Goal: Book appointment/travel/reservation

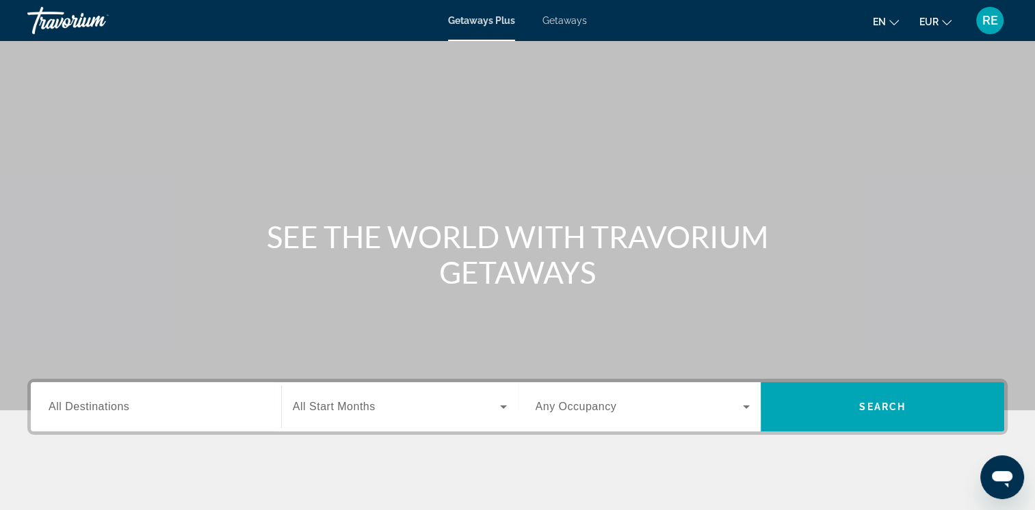
click at [210, 402] on input "Destination All Destinations" at bounding box center [156, 408] width 215 height 16
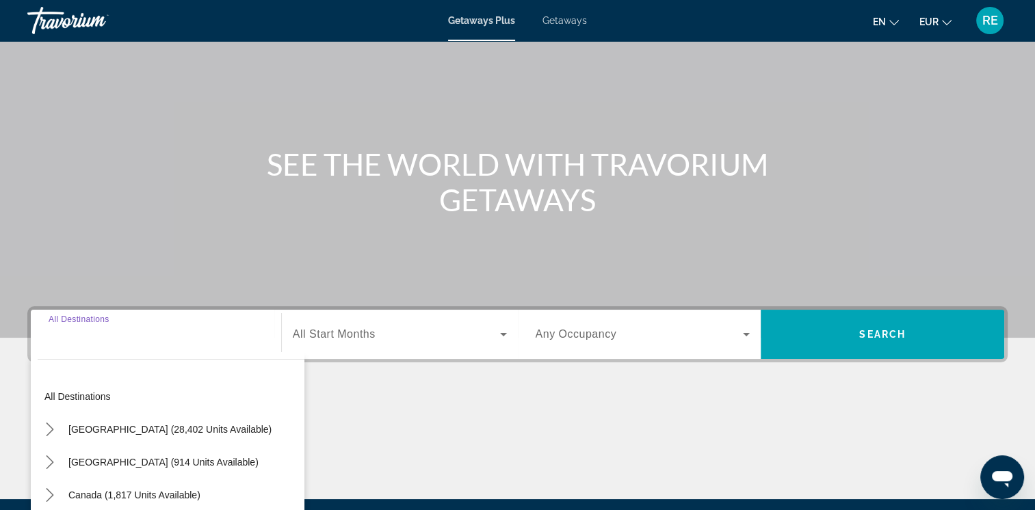
scroll to position [229, 0]
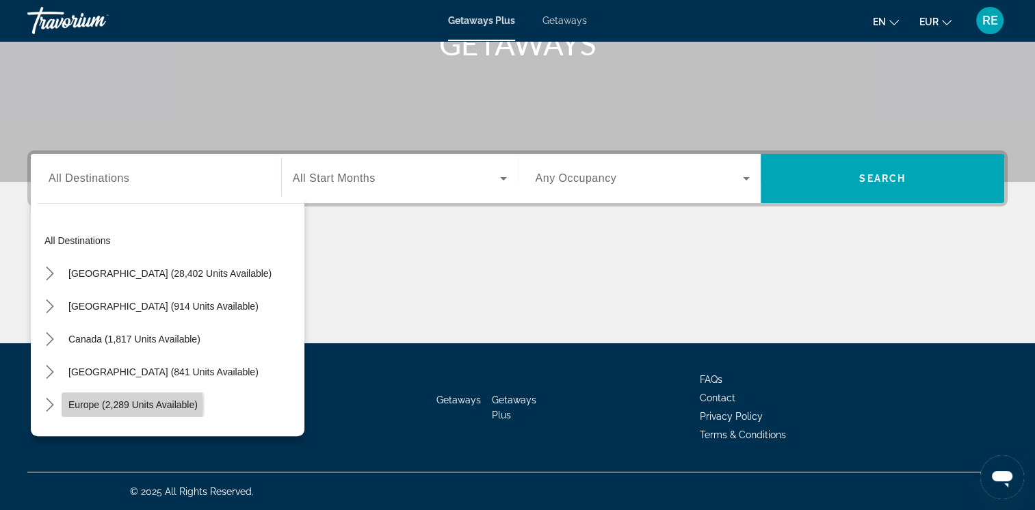
click at [114, 405] on span "Europe (2,289 units available)" at bounding box center [132, 405] width 129 height 11
type input "**********"
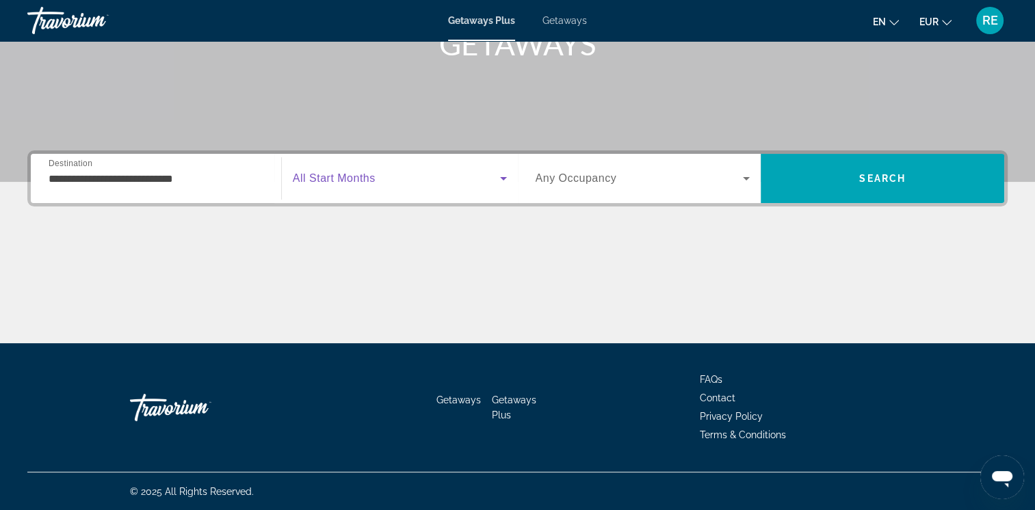
click at [502, 177] on icon "Search widget" at bounding box center [503, 178] width 7 height 3
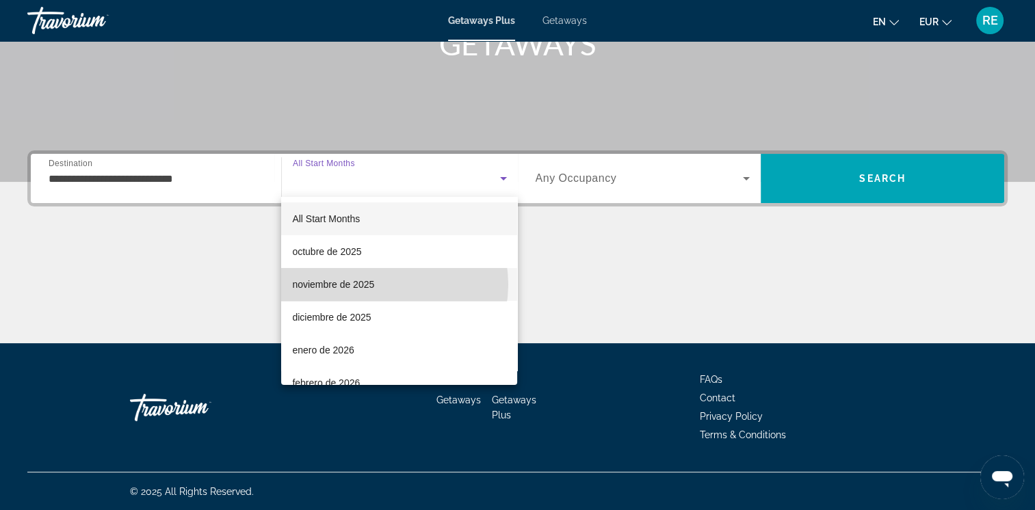
click at [385, 285] on mat-option "noviembre de 2025" at bounding box center [399, 284] width 236 height 33
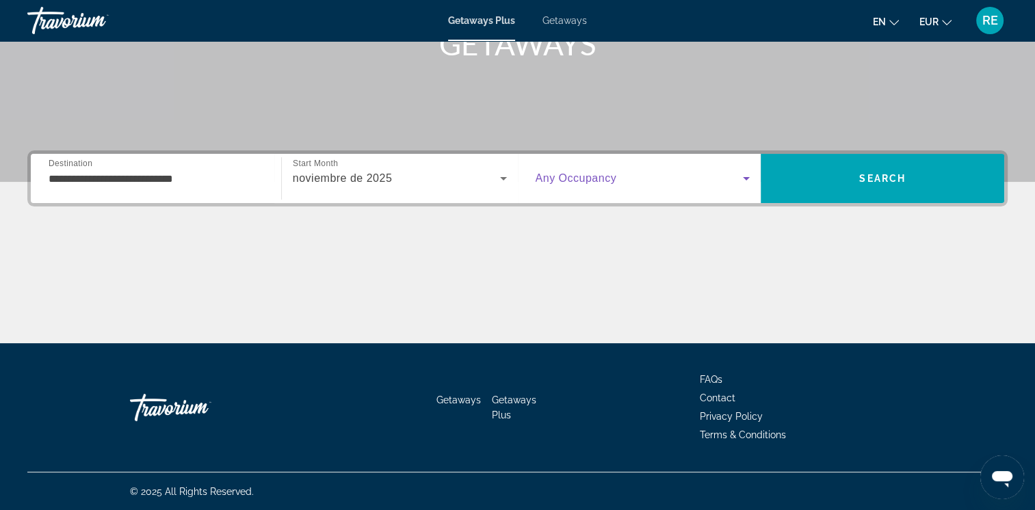
click at [745, 179] on icon "Search widget" at bounding box center [746, 178] width 7 height 3
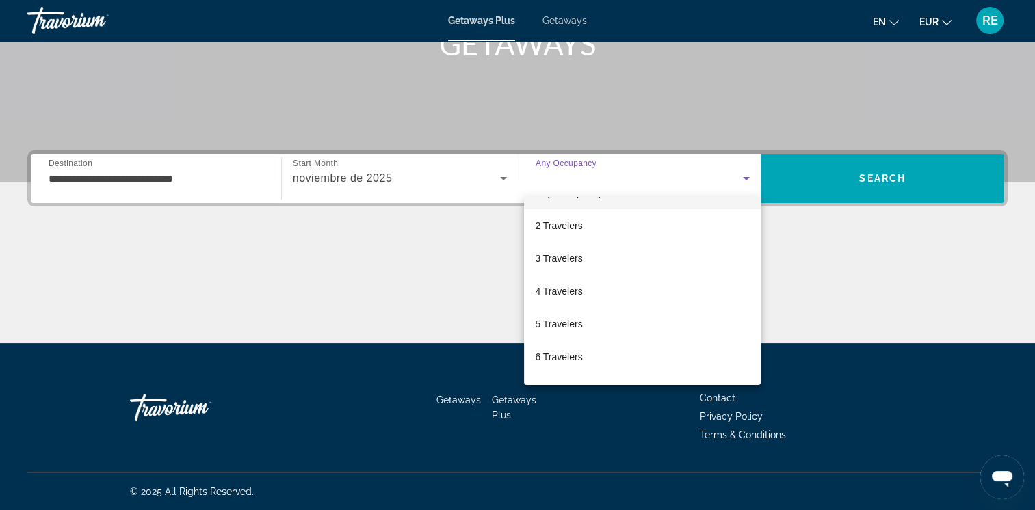
scroll to position [27, 0]
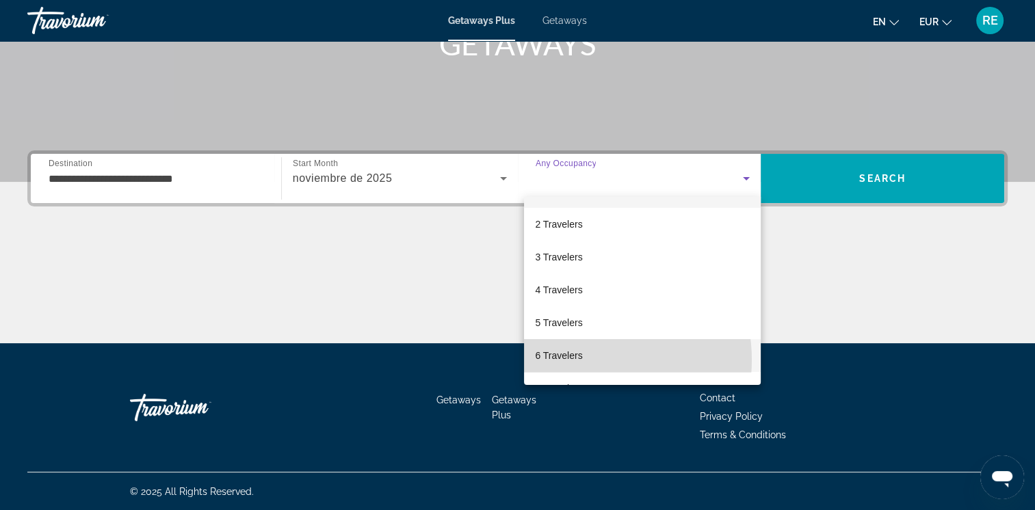
click at [582, 360] on mat-option "6 Travelers" at bounding box center [642, 355] width 237 height 33
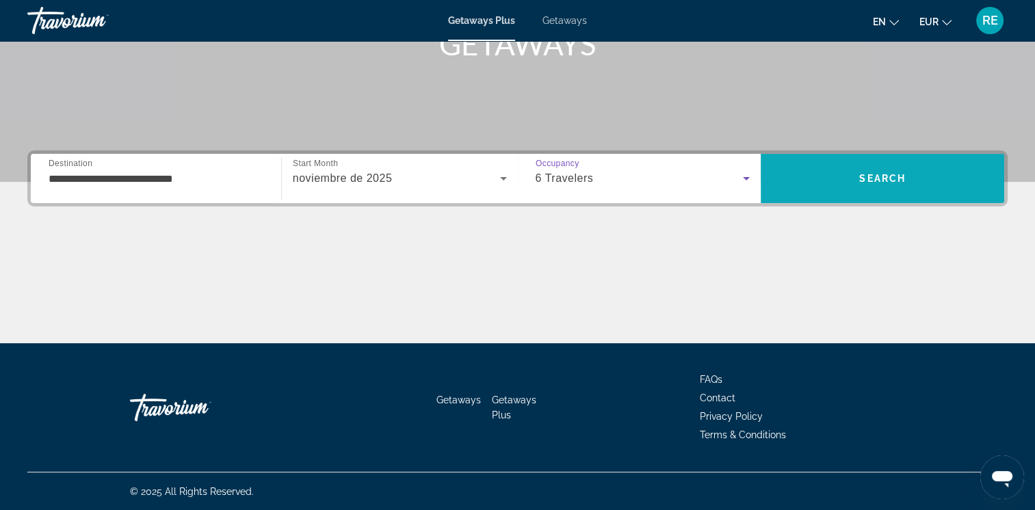
click at [900, 174] on span "Search" at bounding box center [882, 178] width 47 height 11
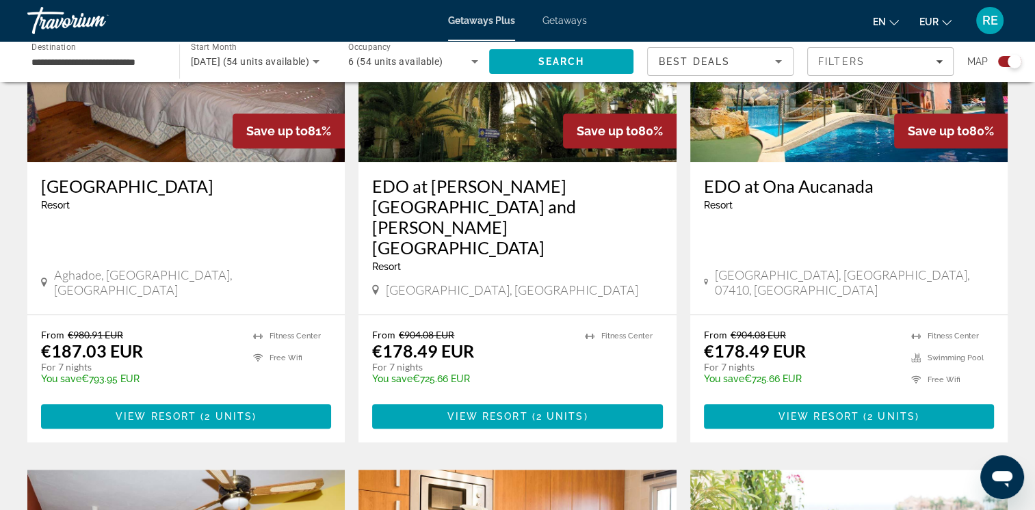
scroll to position [647, 0]
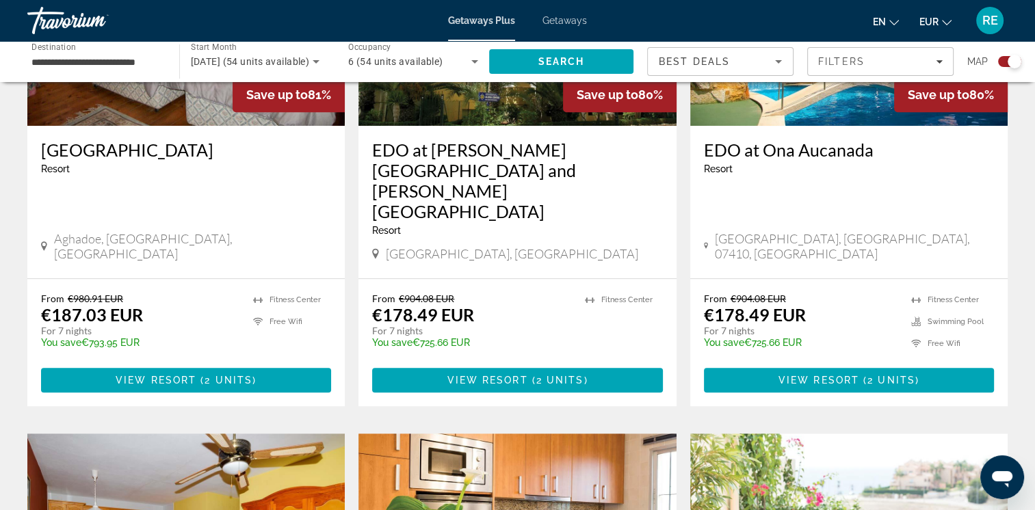
click at [556, 18] on span "Getaways" at bounding box center [565, 20] width 44 height 11
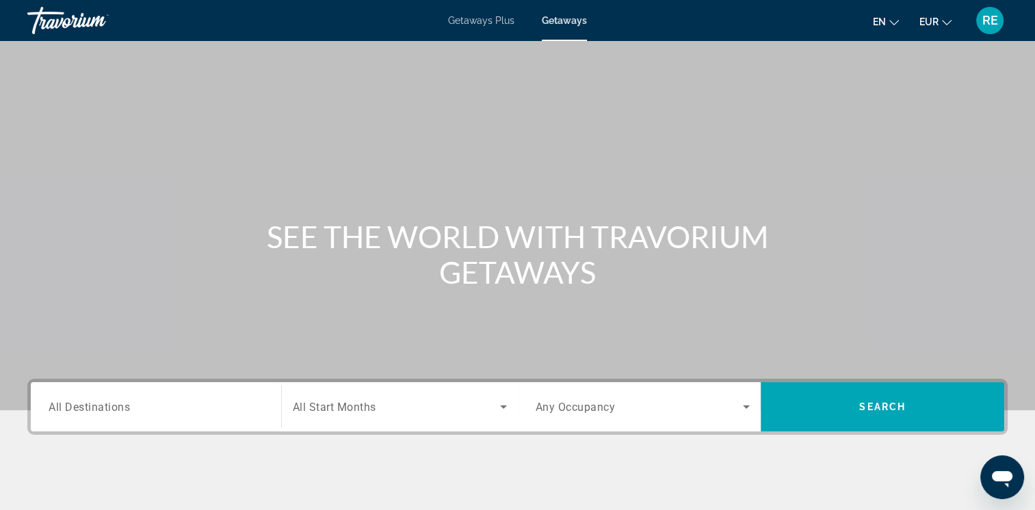
click at [154, 418] on div "Search widget" at bounding box center [156, 407] width 215 height 39
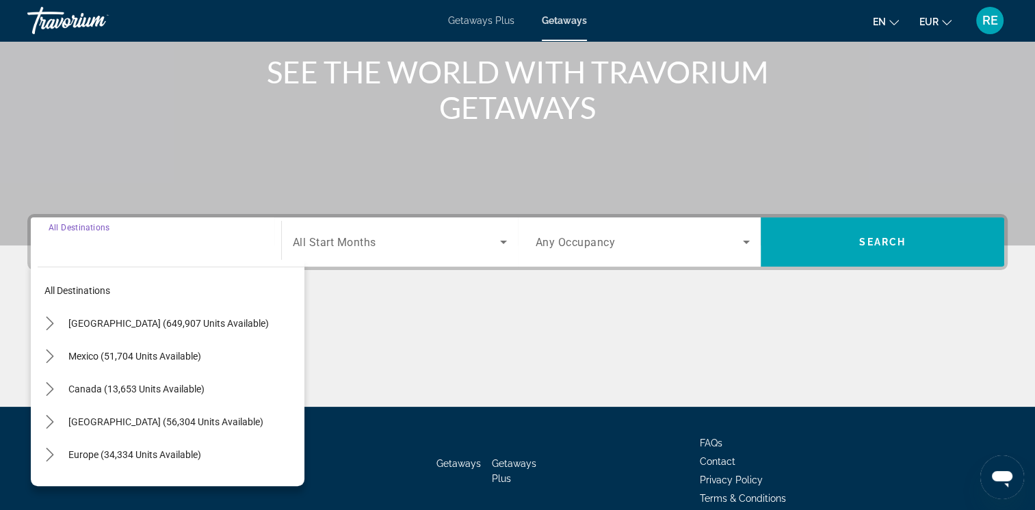
scroll to position [229, 0]
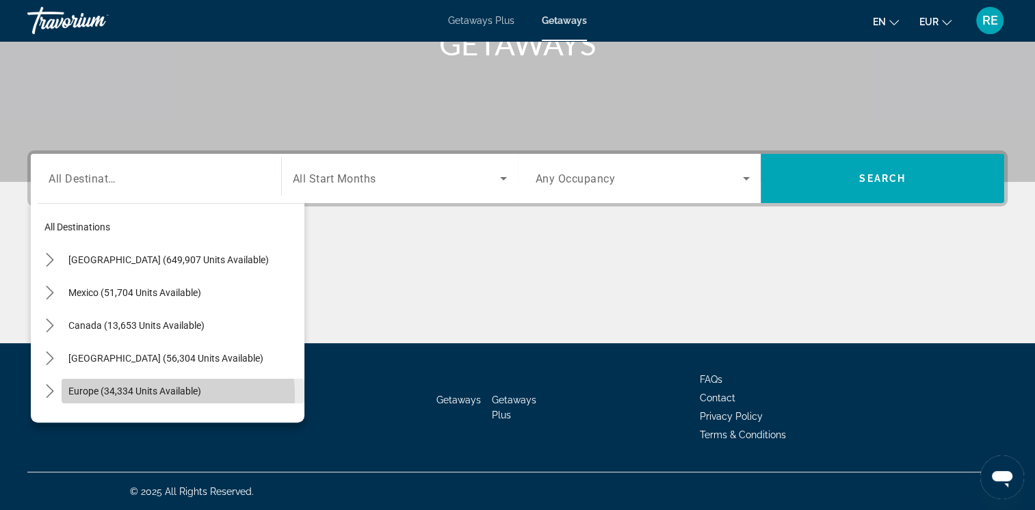
click at [137, 395] on span "Europe (34,334 units available)" at bounding box center [134, 391] width 133 height 11
type input "**********"
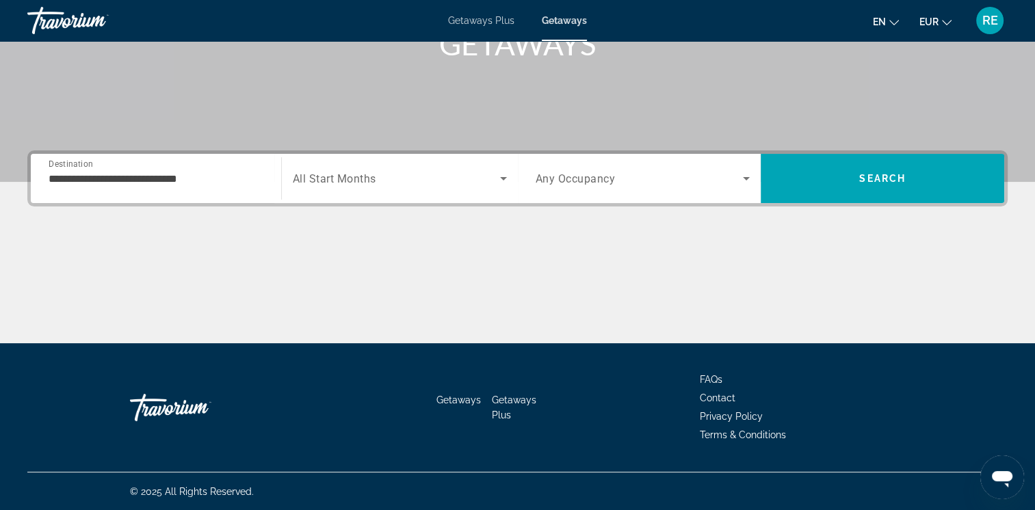
click at [512, 179] on div "Start Month All Start Months" at bounding box center [400, 178] width 236 height 38
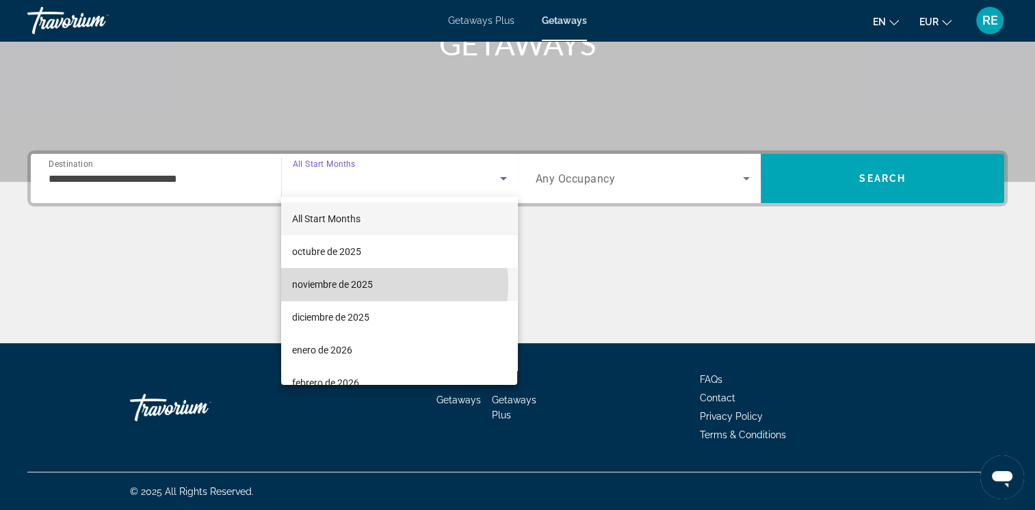
click at [375, 285] on mat-option "noviembre de 2025" at bounding box center [399, 284] width 236 height 33
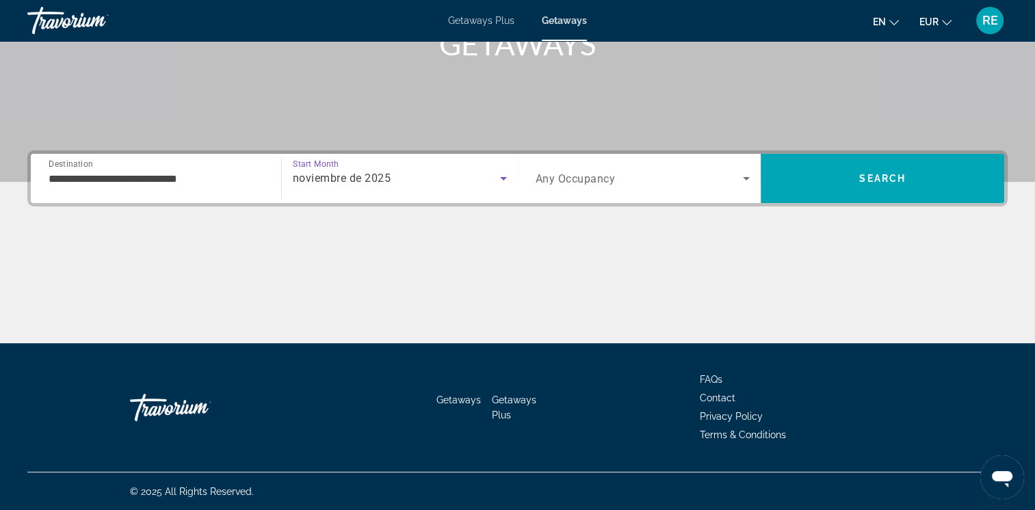
click at [745, 181] on icon "Search widget" at bounding box center [746, 178] width 16 height 16
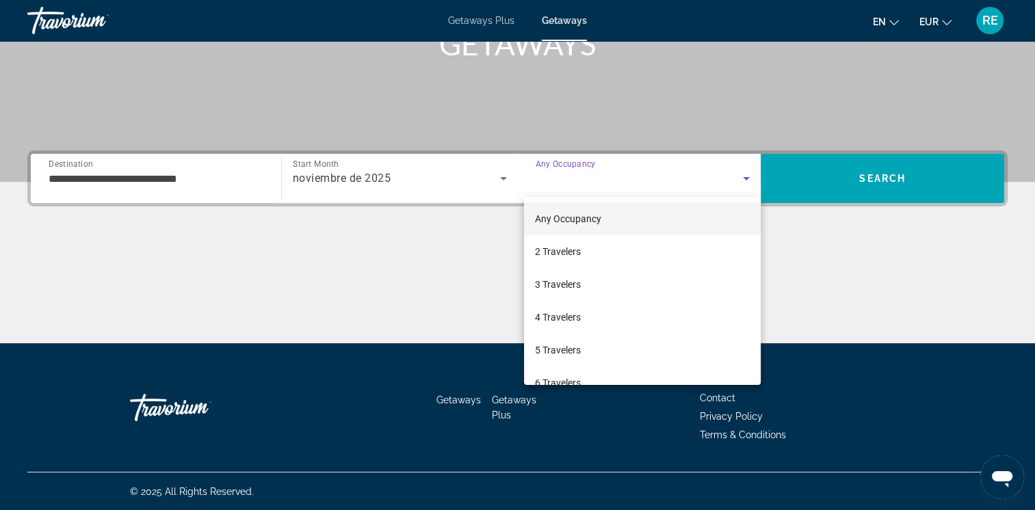
scroll to position [27, 0]
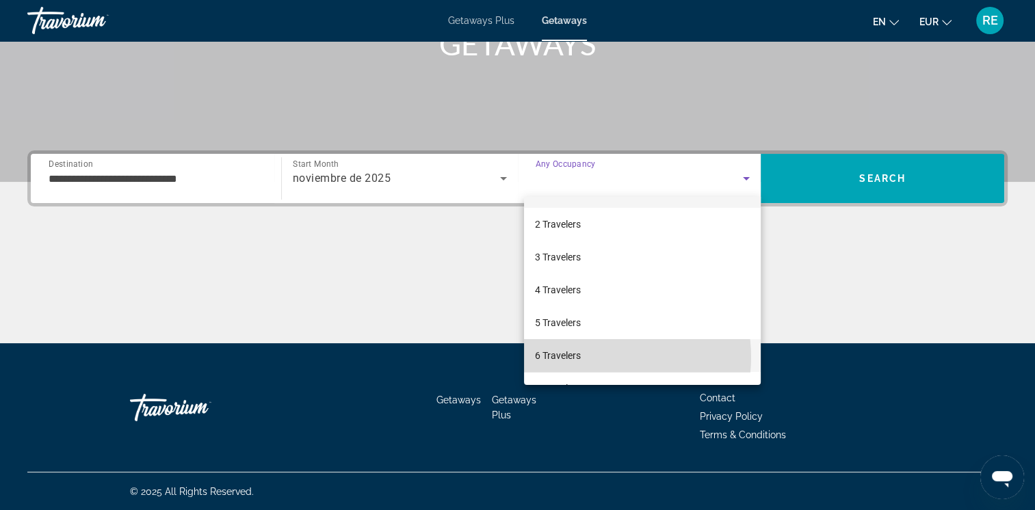
click at [593, 357] on mat-option "6 Travelers" at bounding box center [642, 355] width 237 height 33
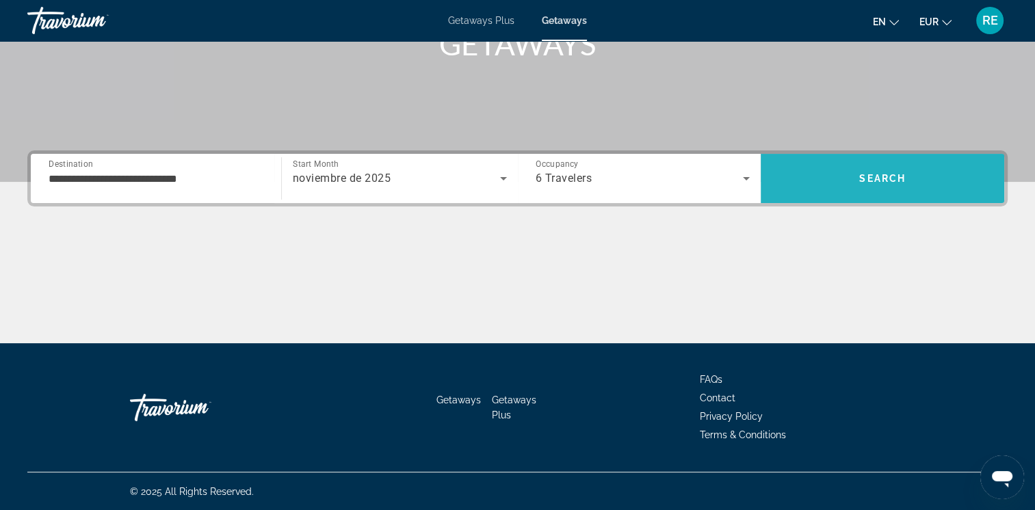
click at [892, 165] on span "Search" at bounding box center [883, 178] width 244 height 33
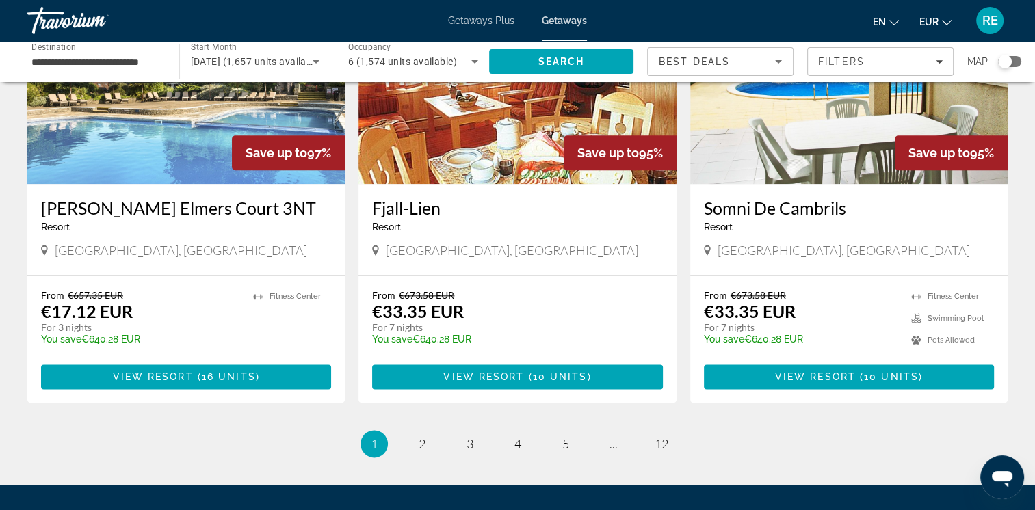
scroll to position [1596, 0]
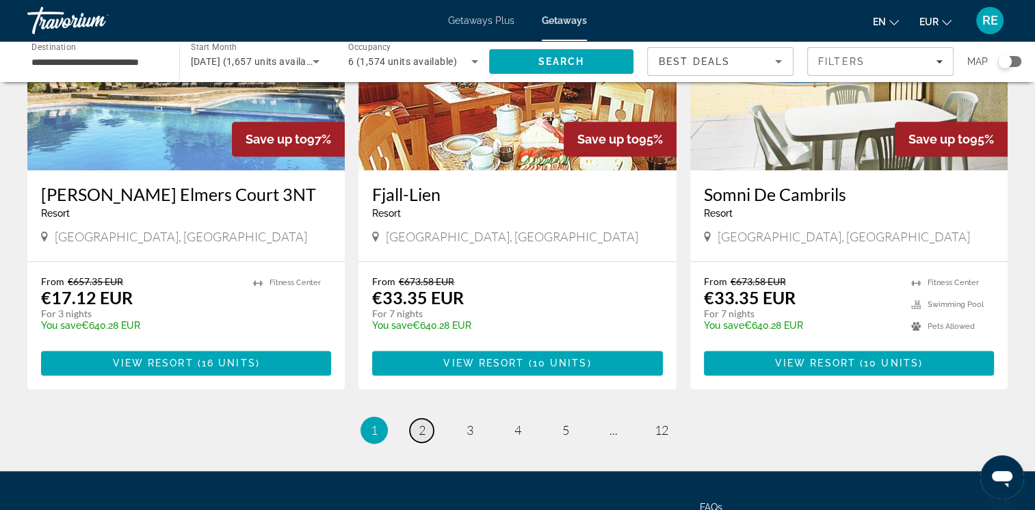
click at [432, 443] on link "page 2" at bounding box center [422, 431] width 24 height 24
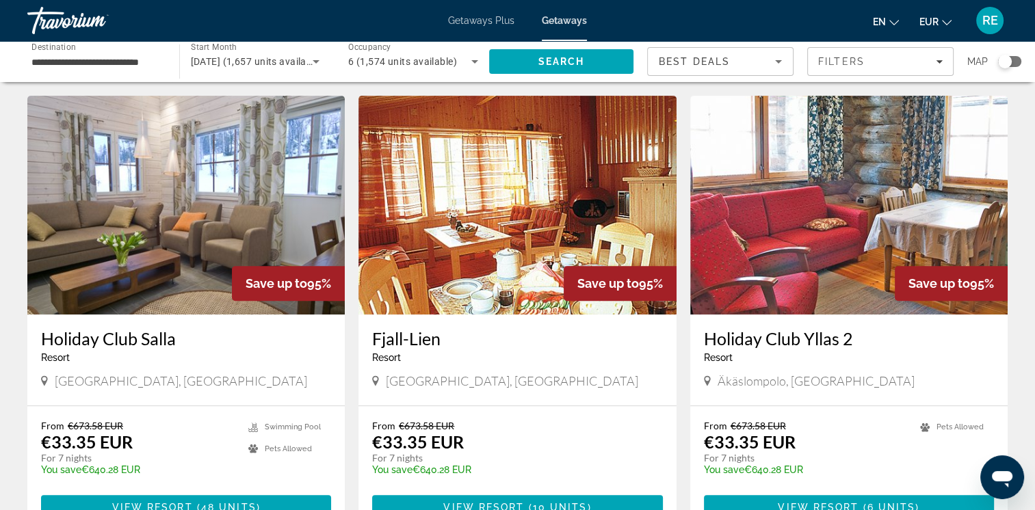
scroll to position [529, 0]
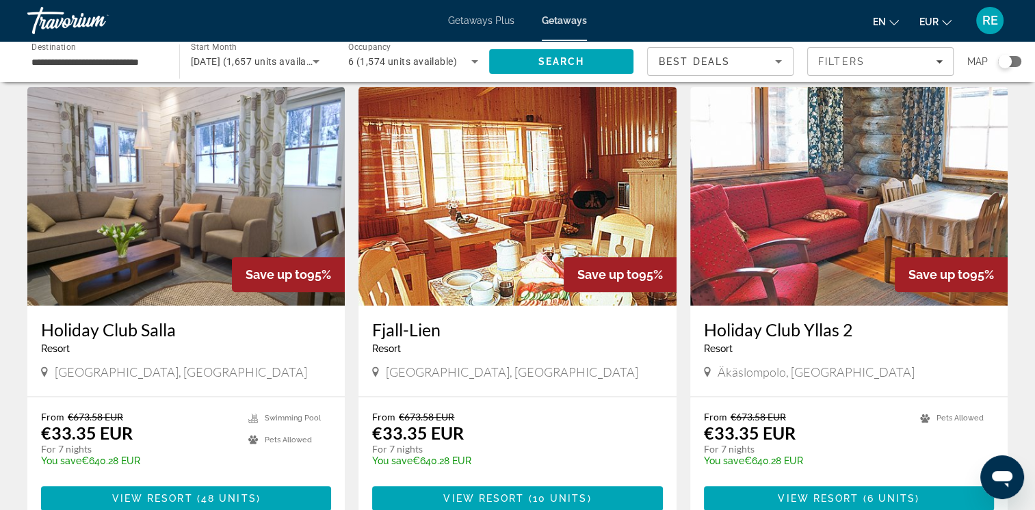
click at [621, 320] on h3 "Fjall-Lien" at bounding box center [517, 330] width 290 height 21
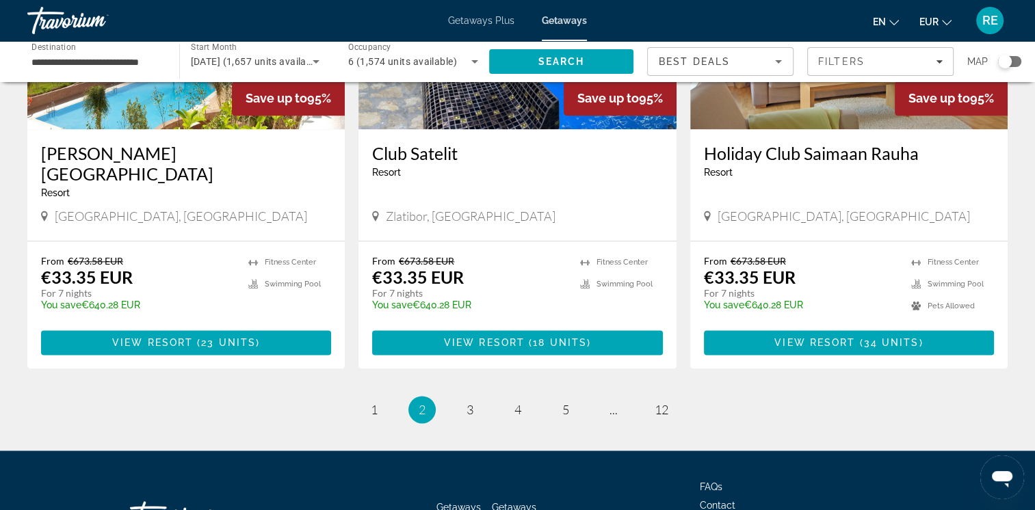
scroll to position [1688, 0]
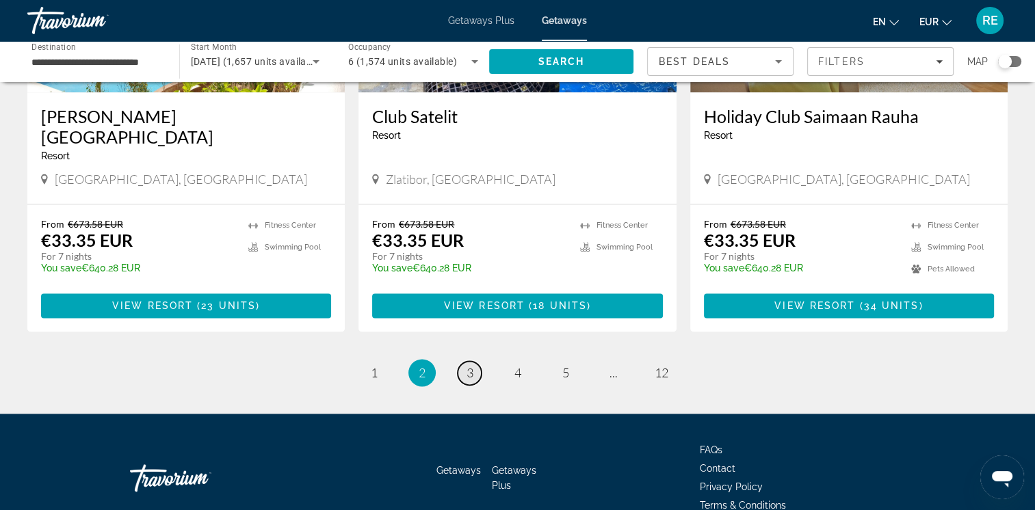
click at [473, 361] on link "page 3" at bounding box center [470, 373] width 24 height 24
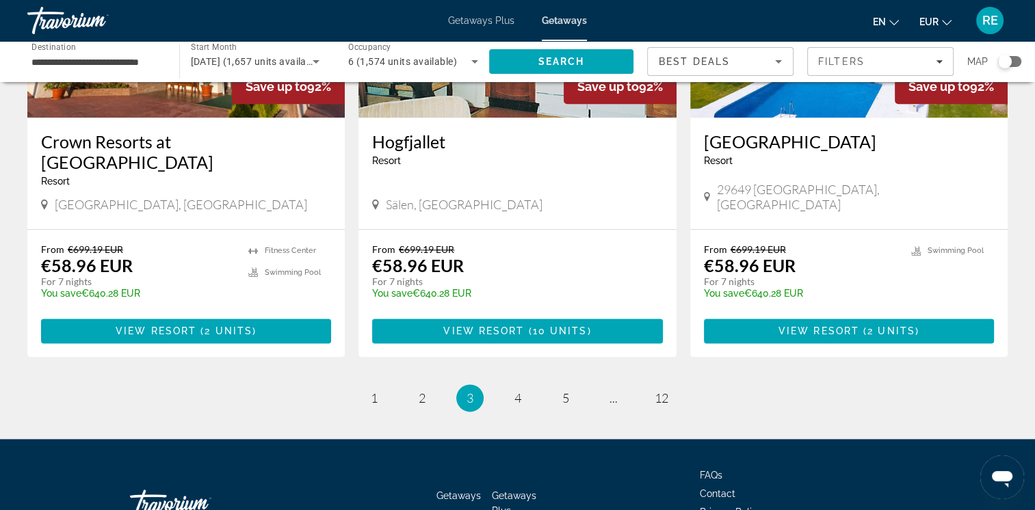
scroll to position [1678, 0]
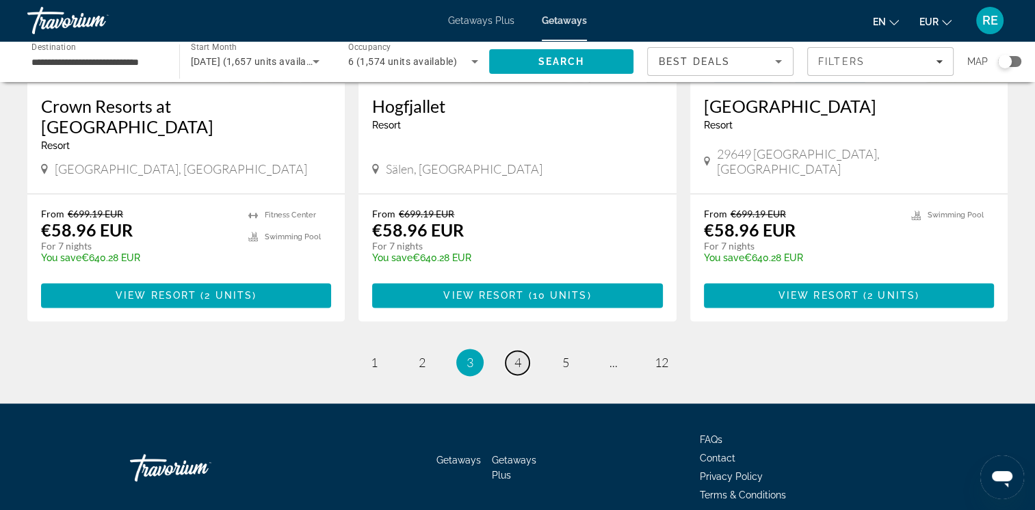
click at [517, 355] on span "4" at bounding box center [518, 362] width 7 height 15
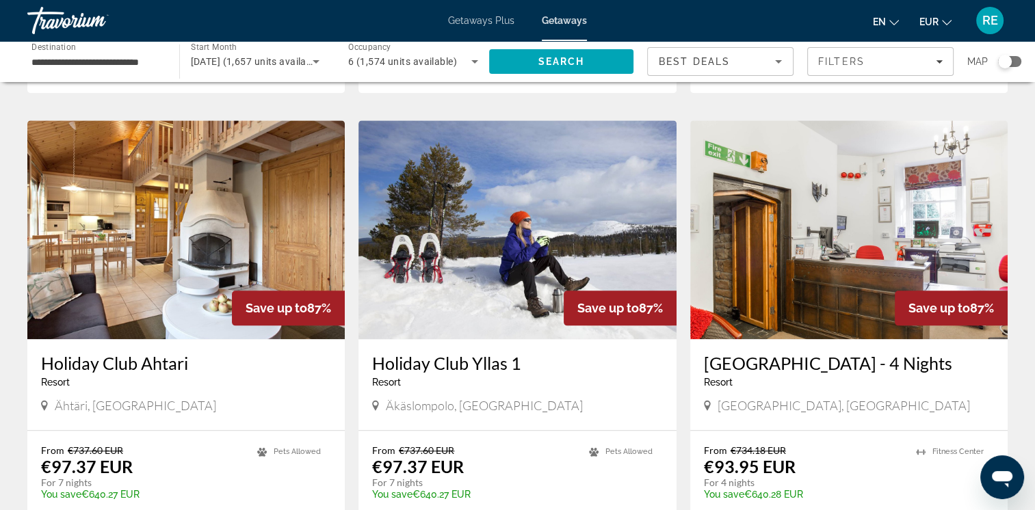
scroll to position [1550, 0]
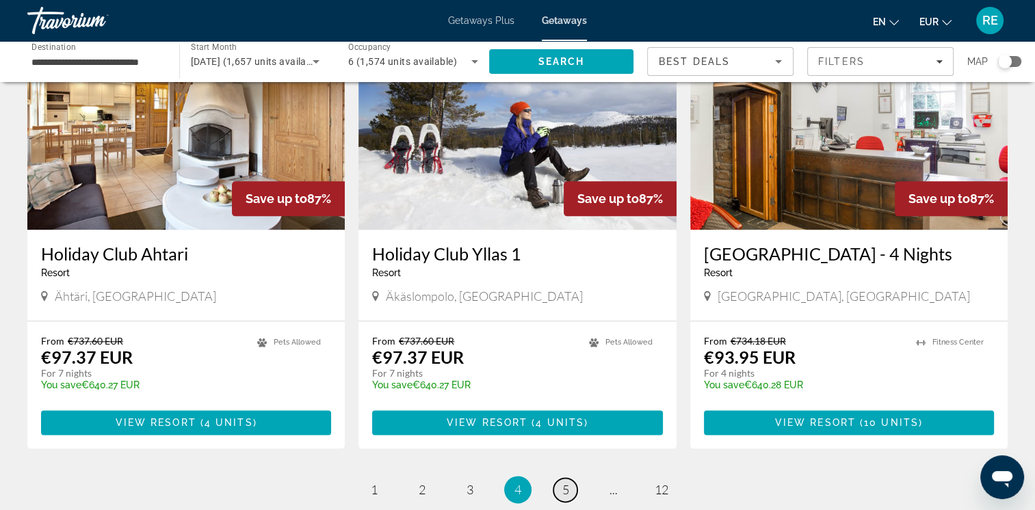
click at [567, 482] on span "5" at bounding box center [565, 489] width 7 height 15
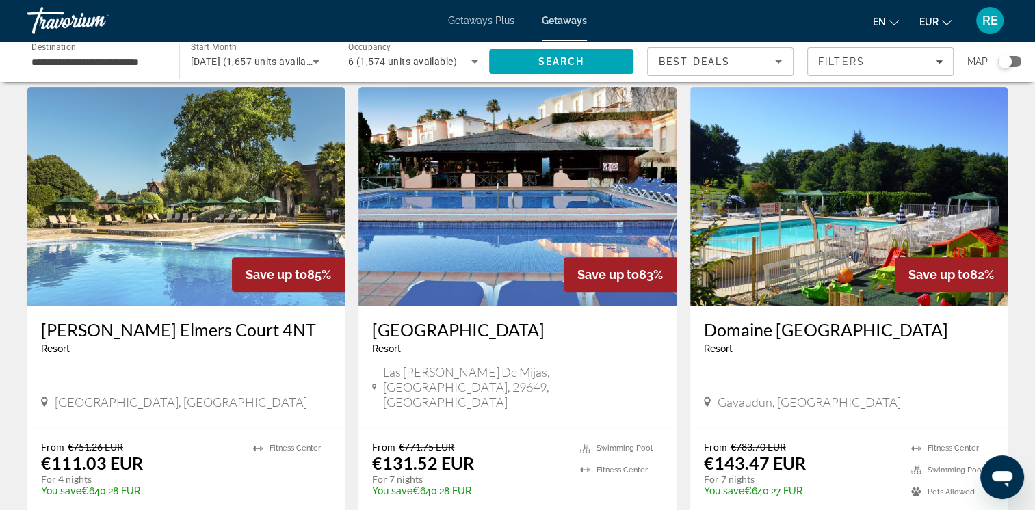
scroll to position [547, 0]
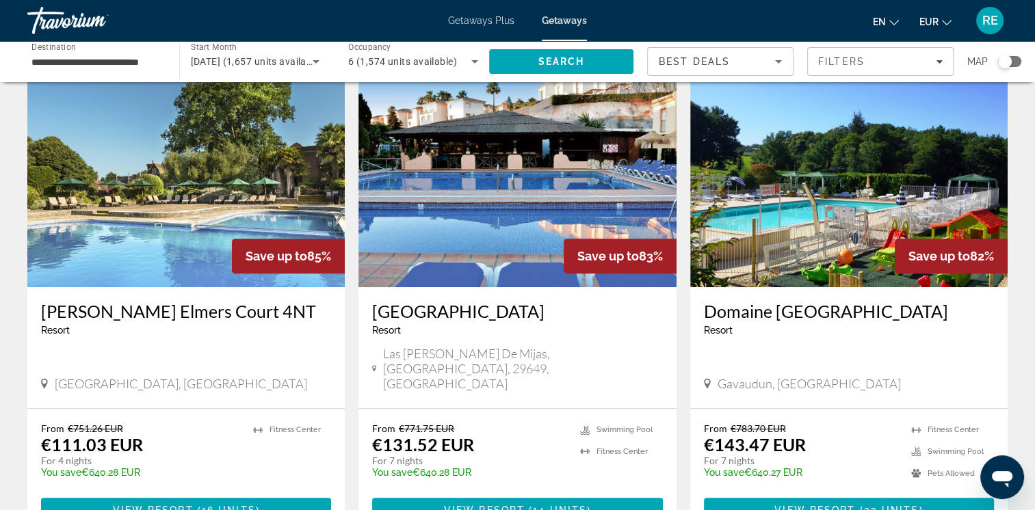
click at [487, 311] on h3 "[GEOGRAPHIC_DATA]" at bounding box center [517, 311] width 290 height 21
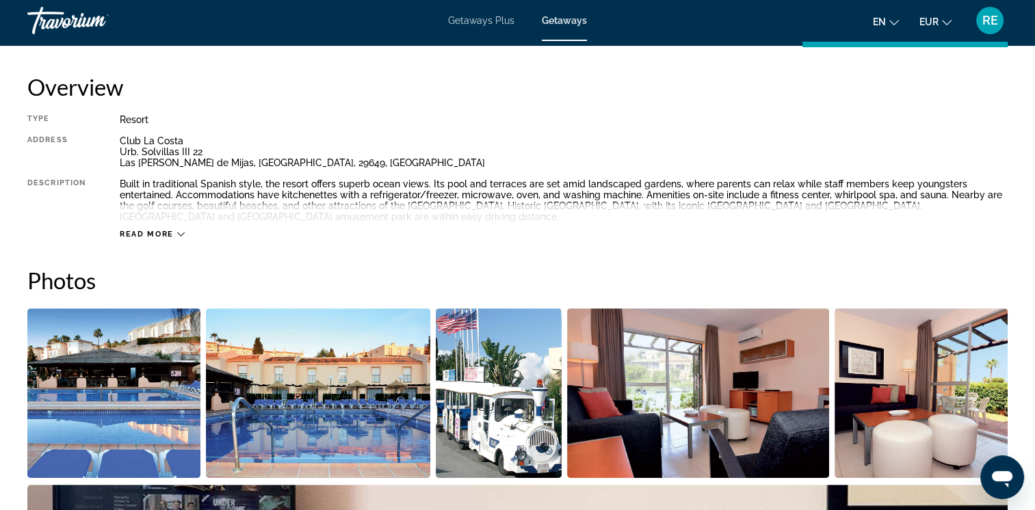
scroll to position [510, 0]
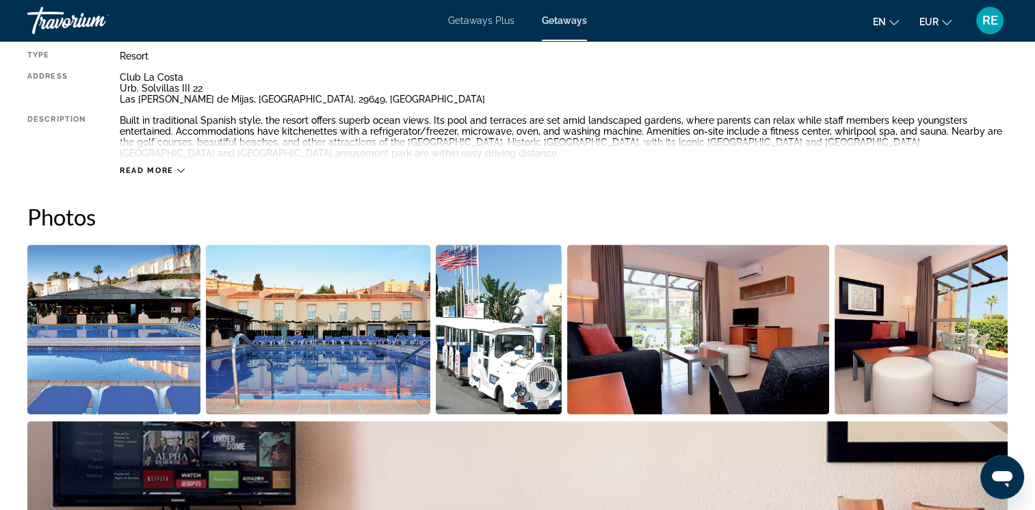
click at [135, 168] on span "Read more" at bounding box center [147, 170] width 54 height 9
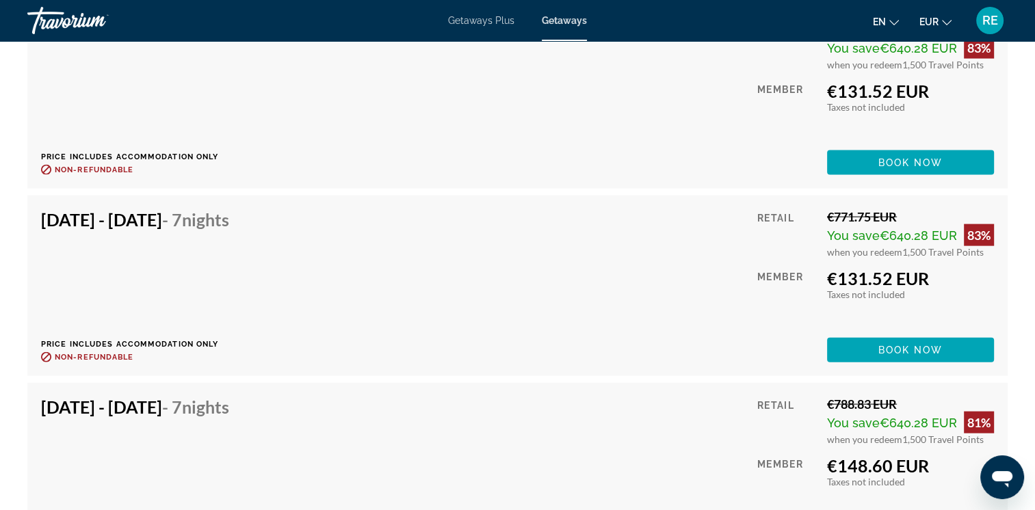
scroll to position [2946, 0]
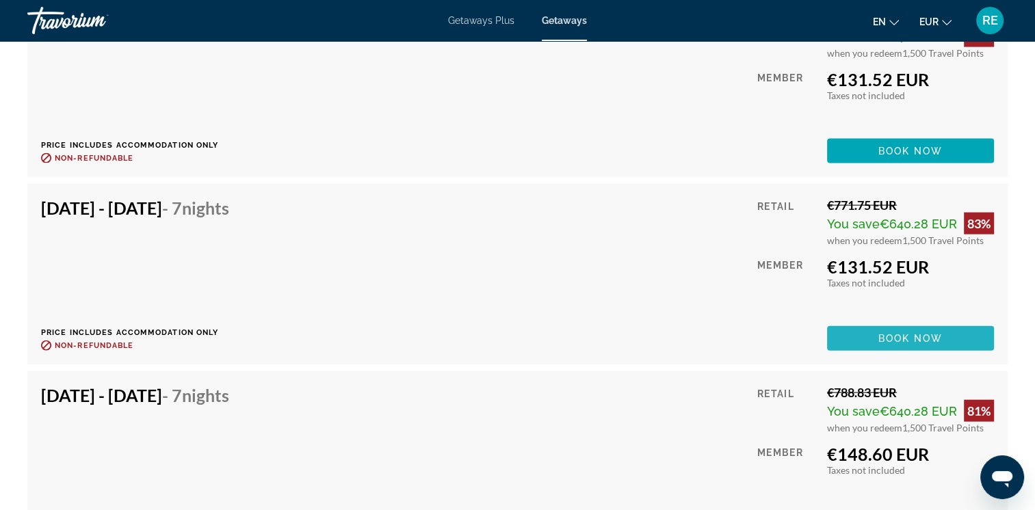
click at [929, 333] on span "Book now" at bounding box center [911, 338] width 65 height 11
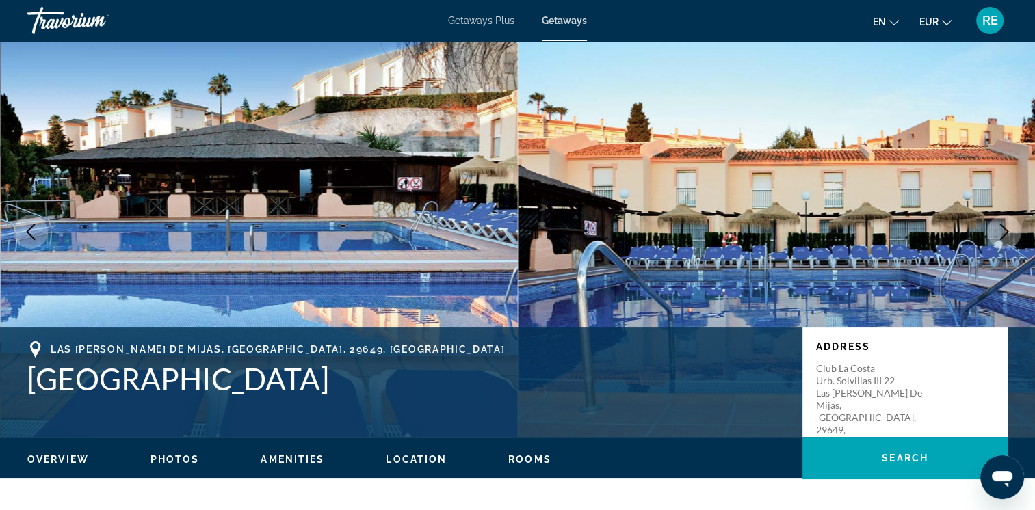
scroll to position [27, 0]
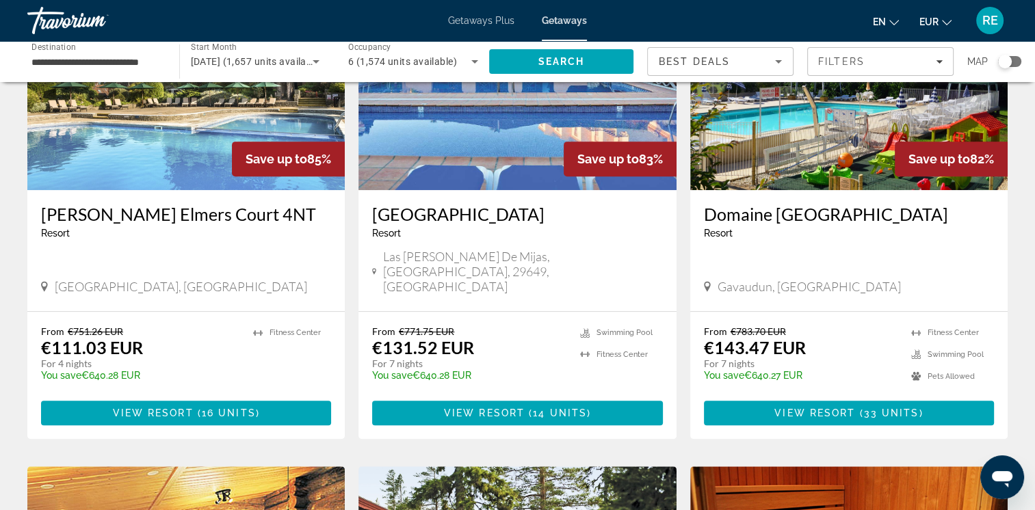
scroll to position [638, 0]
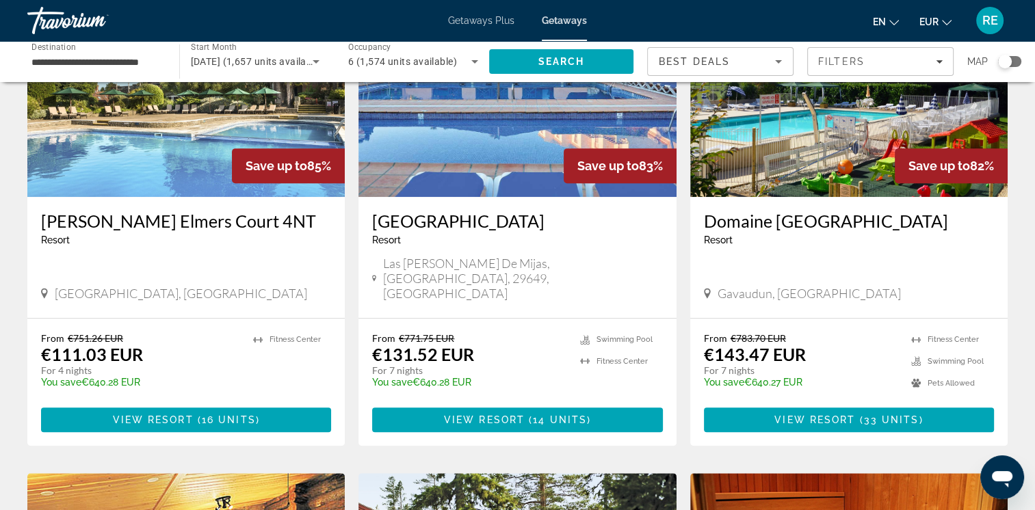
click at [766, 182] on img "Main content" at bounding box center [848, 87] width 317 height 219
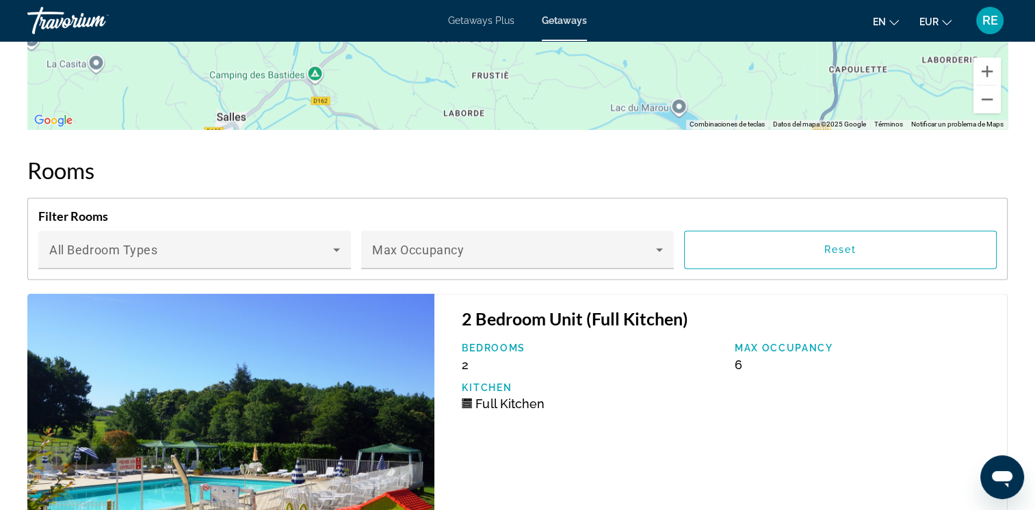
scroll to position [2335, 0]
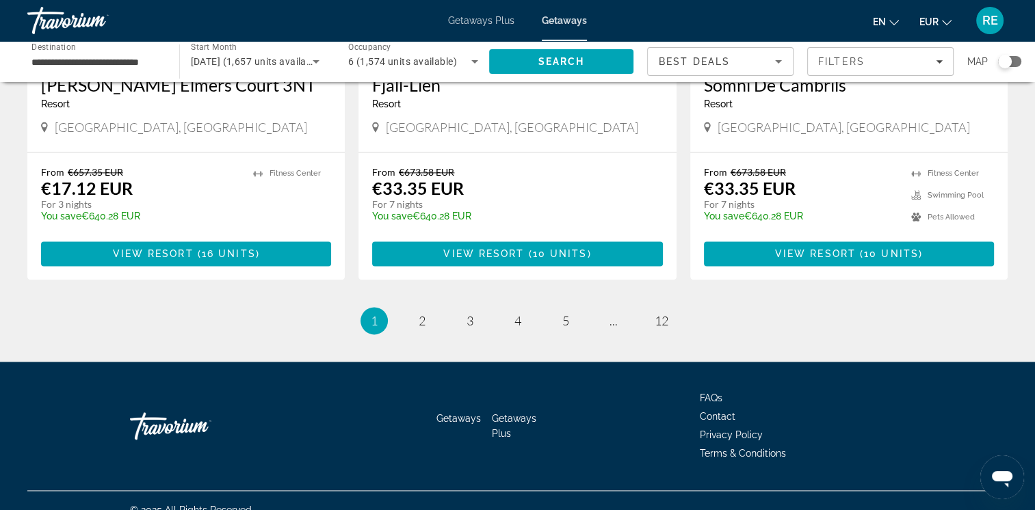
scroll to position [1743, 0]
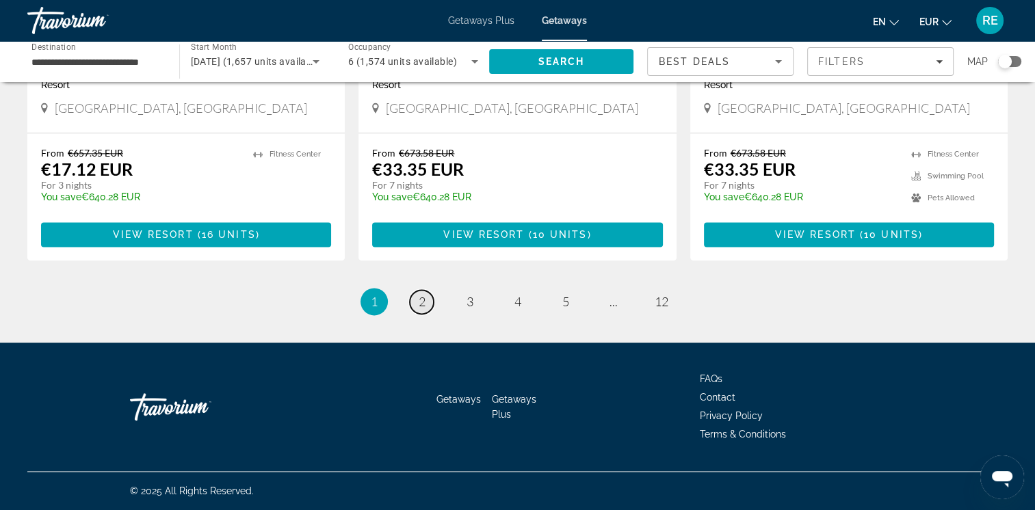
click at [427, 305] on link "page 2" at bounding box center [422, 302] width 24 height 24
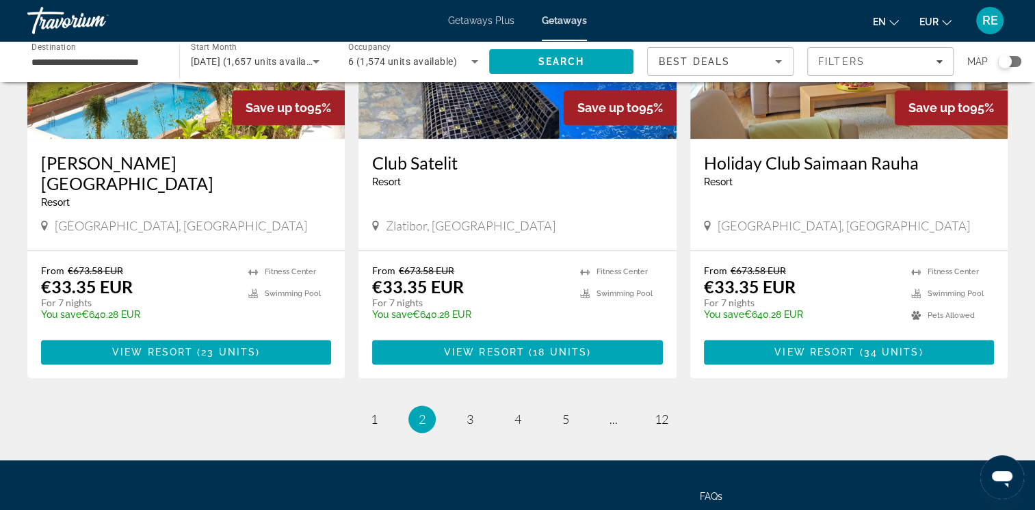
scroll to position [1702, 0]
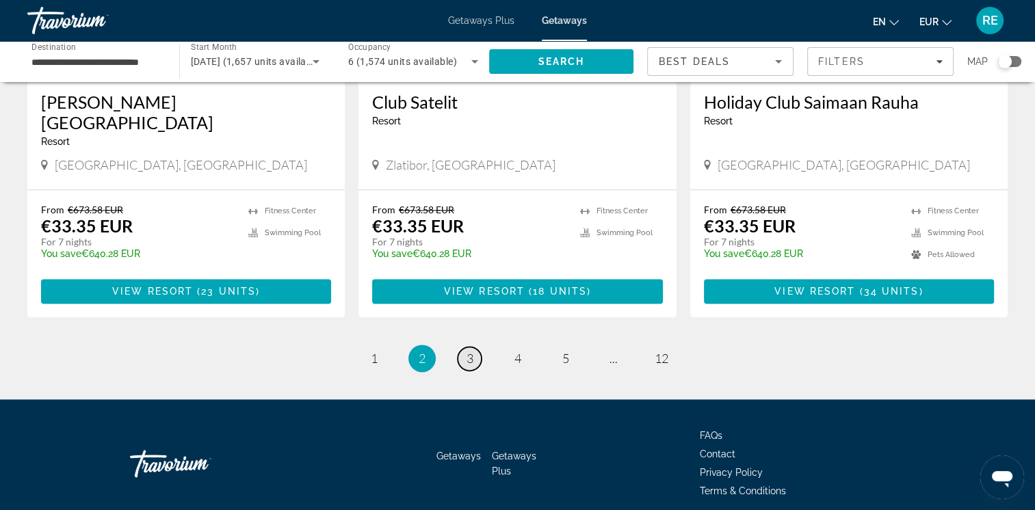
click at [469, 351] on span "3" at bounding box center [470, 358] width 7 height 15
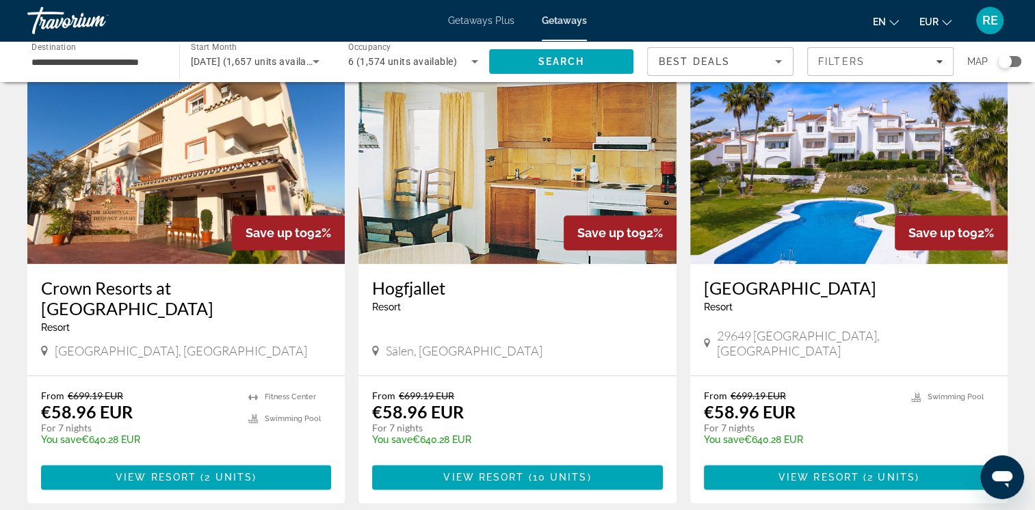
scroll to position [1523, 0]
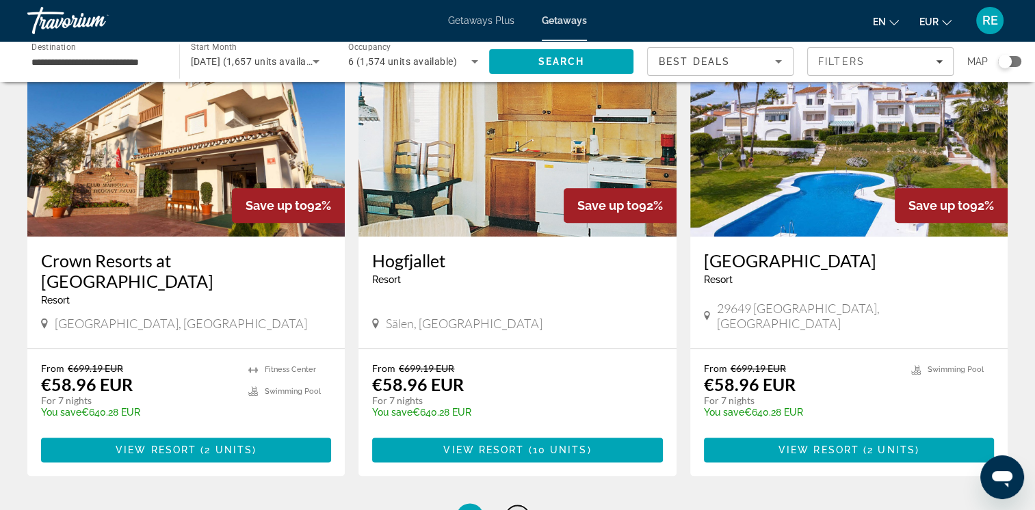
click at [510, 506] on link "page 4" at bounding box center [518, 518] width 24 height 24
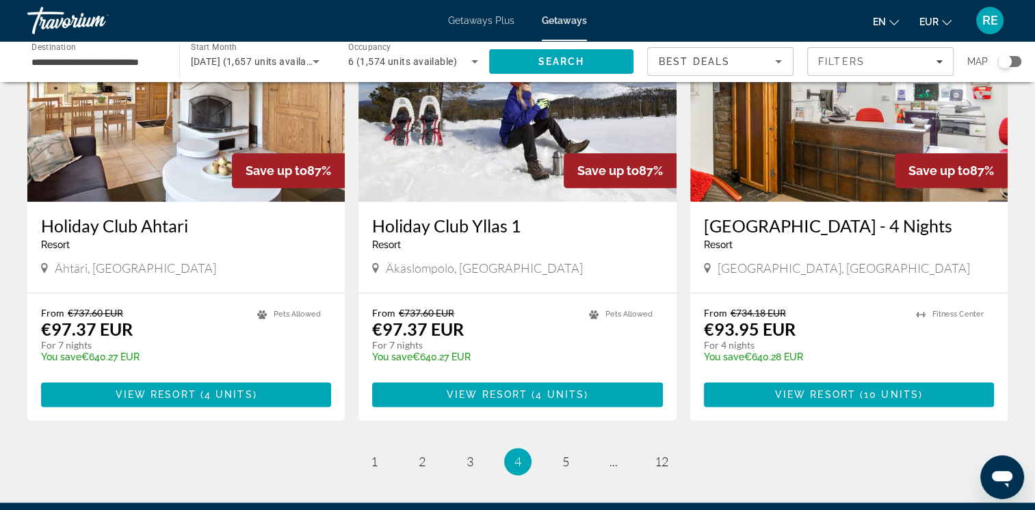
scroll to position [1596, 0]
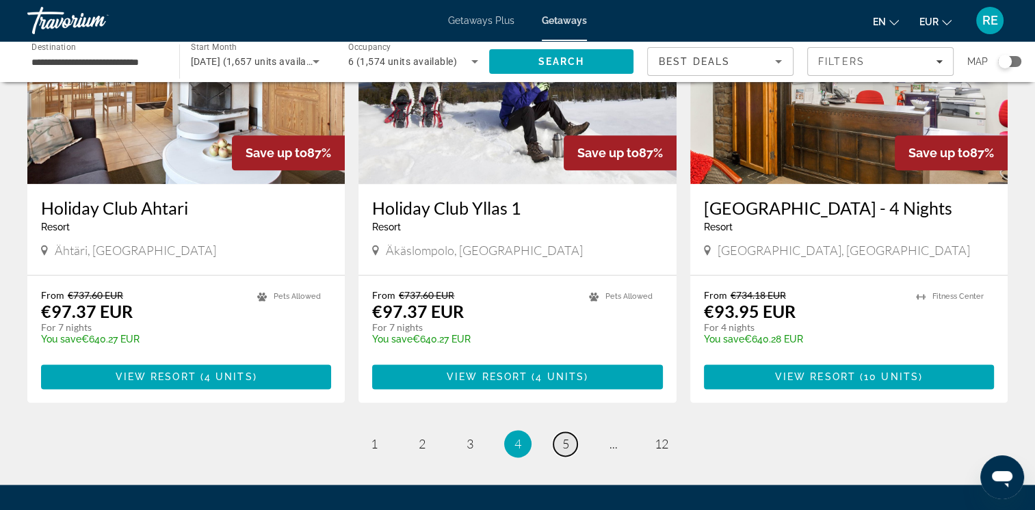
click at [561, 432] on link "page 5" at bounding box center [566, 444] width 24 height 24
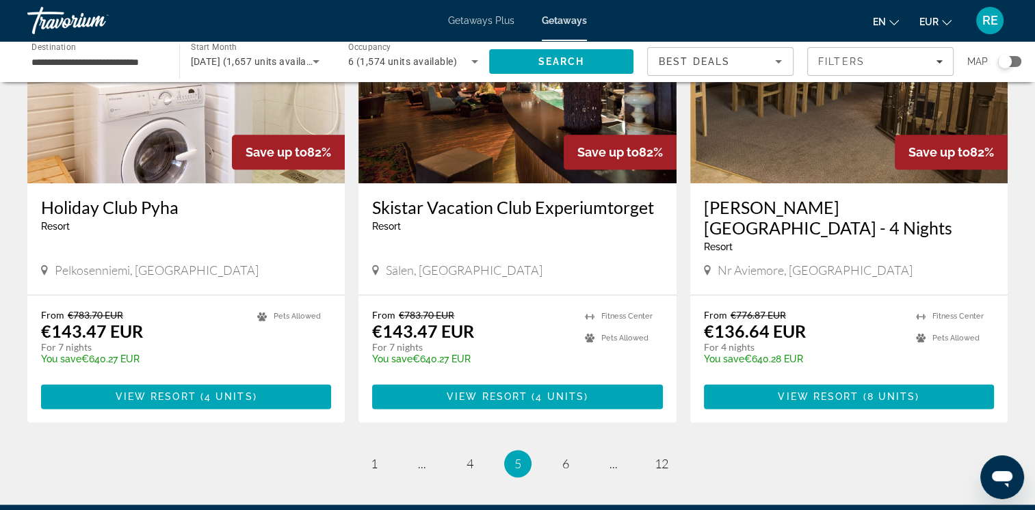
scroll to position [1660, 0]
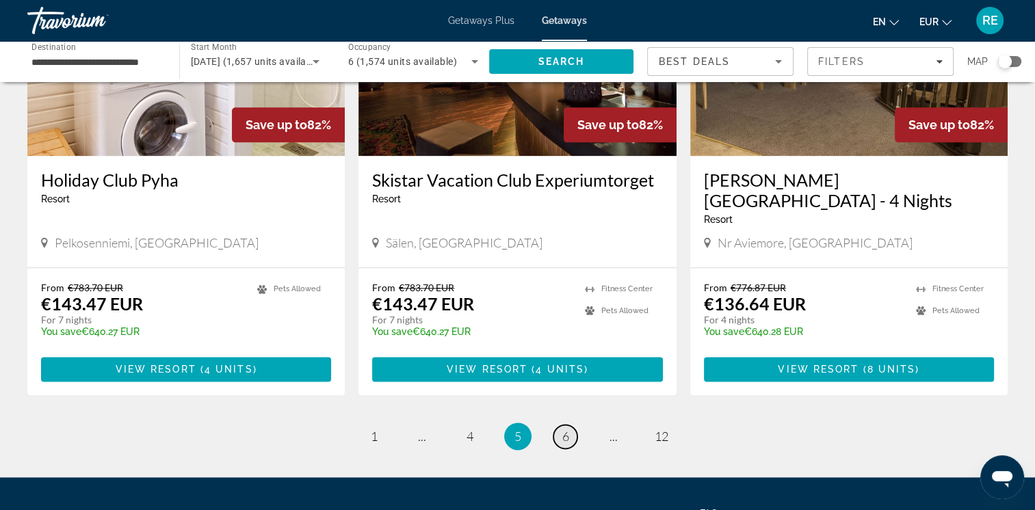
click at [564, 429] on span "6" at bounding box center [565, 436] width 7 height 15
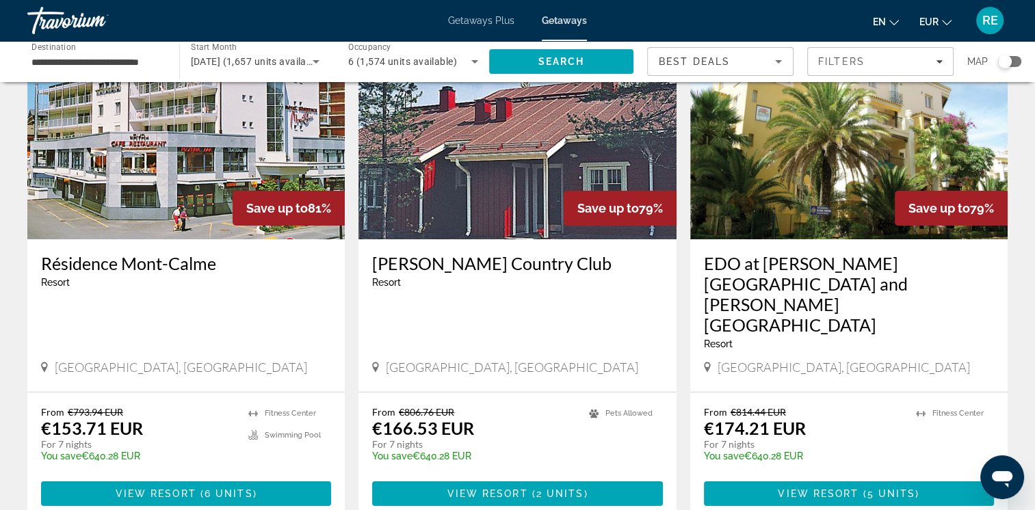
scroll to position [118, 0]
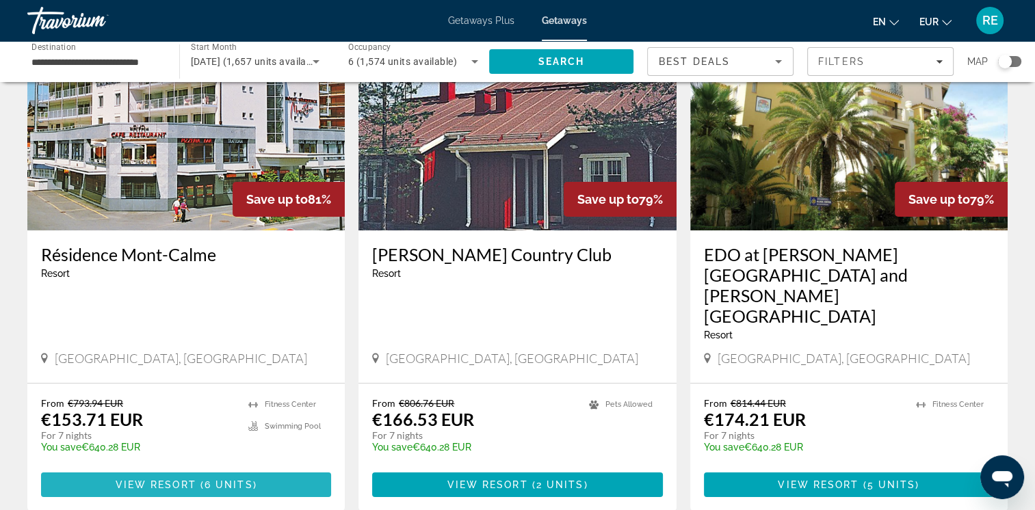
click at [190, 480] on span "View Resort" at bounding box center [156, 485] width 81 height 11
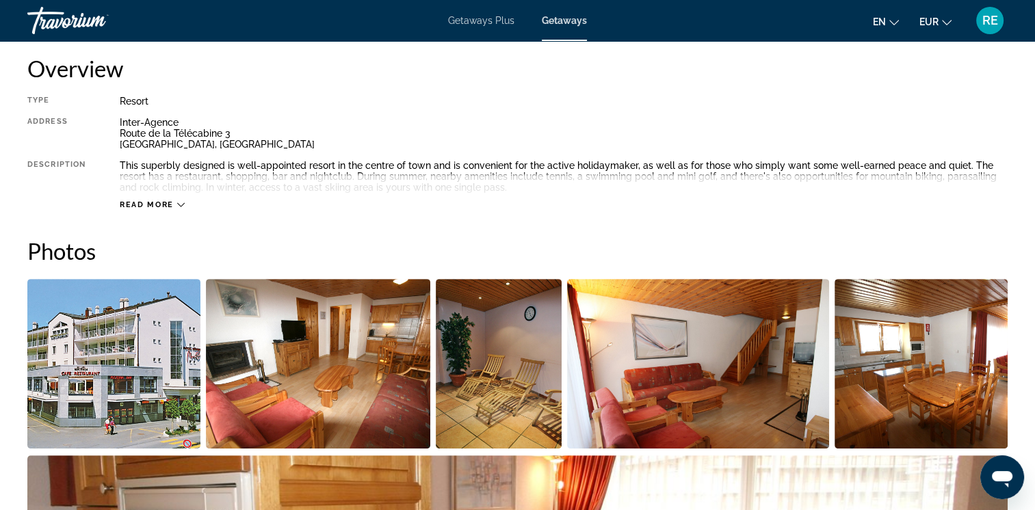
scroll to position [428, 0]
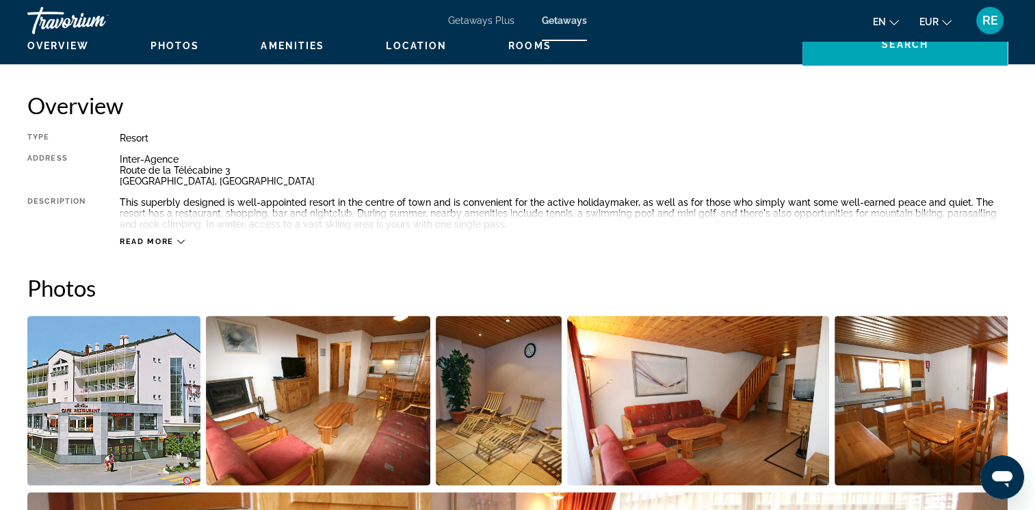
click at [157, 237] on span "Read more" at bounding box center [147, 241] width 54 height 9
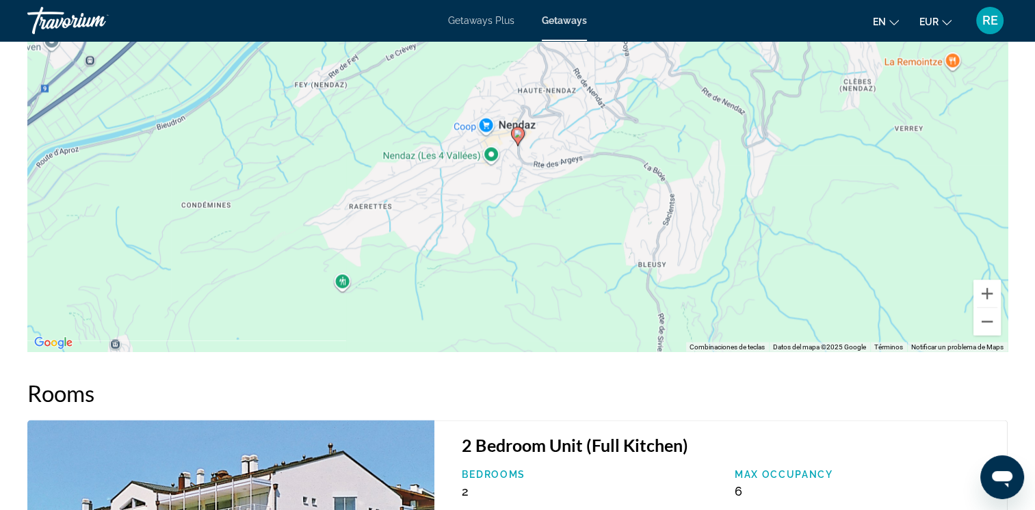
scroll to position [2299, 0]
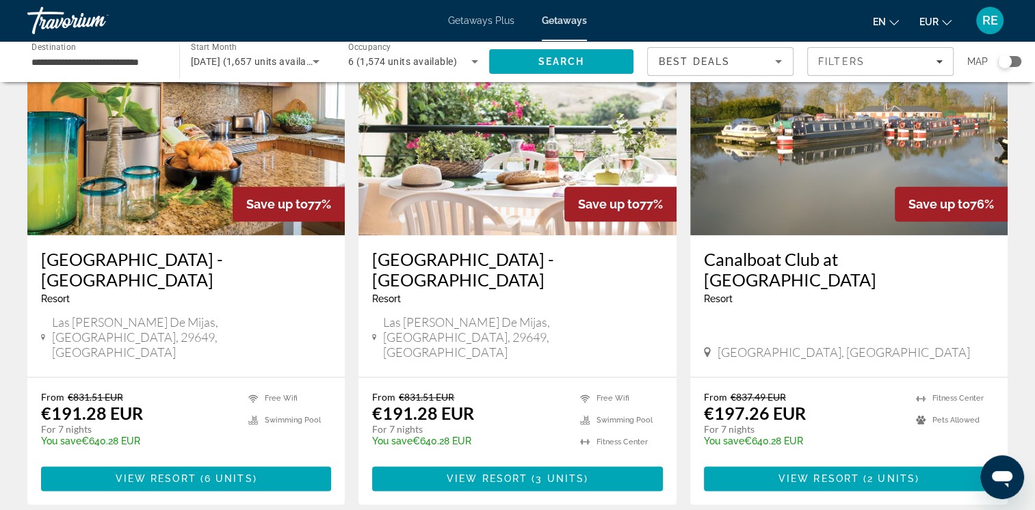
scroll to position [1660, 0]
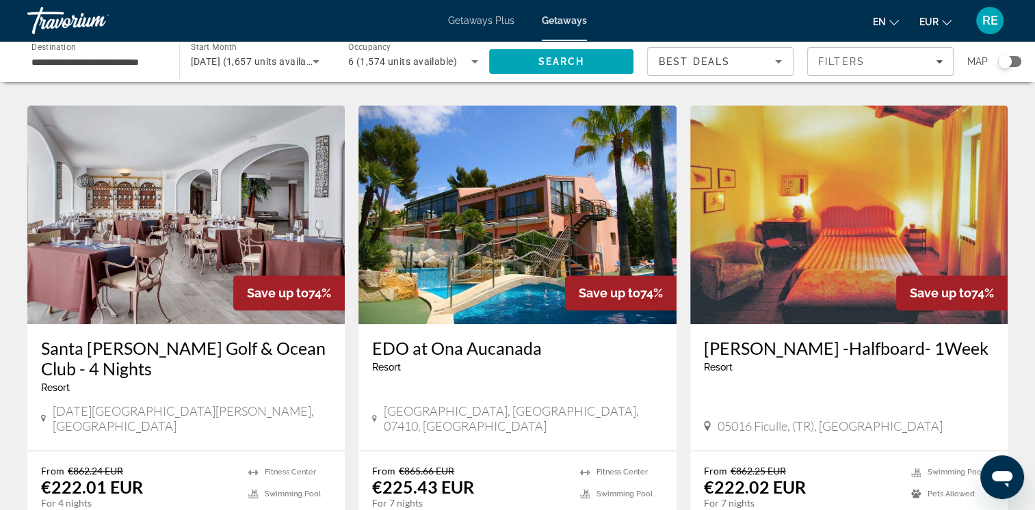
scroll to position [1030, 0]
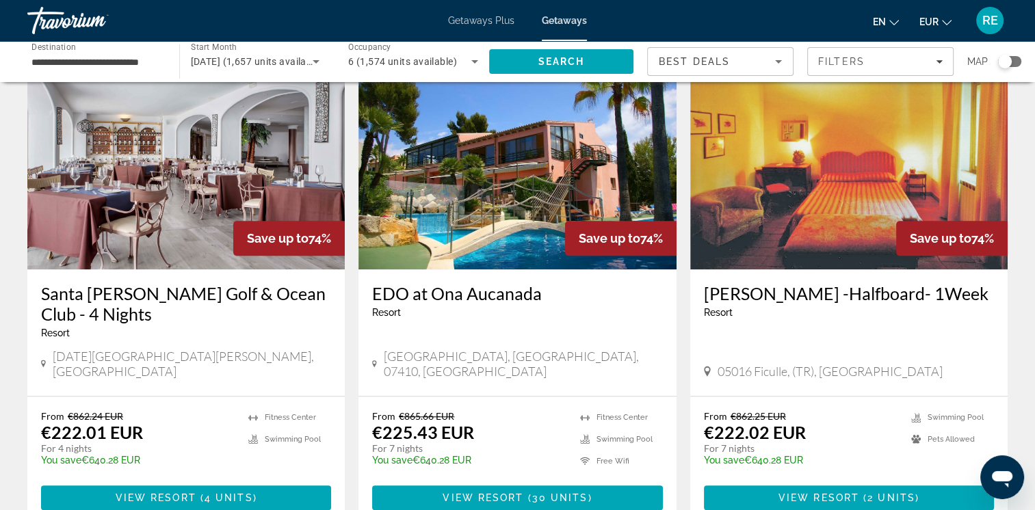
click at [805, 252] on img "Main content" at bounding box center [848, 160] width 317 height 219
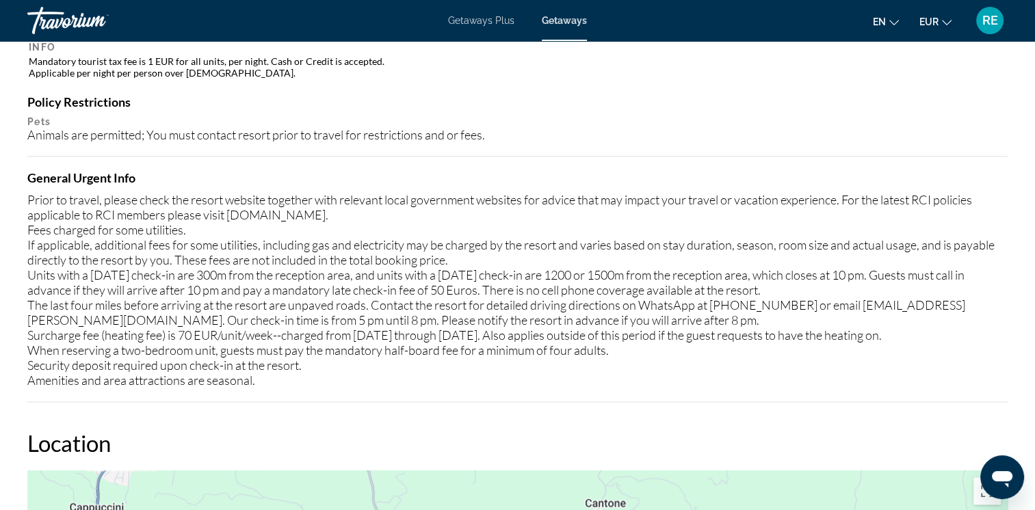
scroll to position [1505, 0]
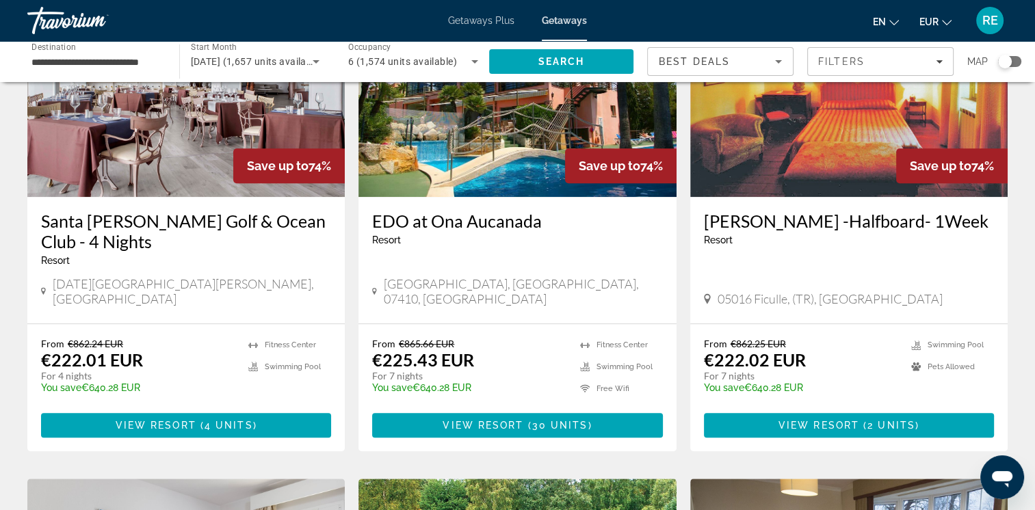
scroll to position [1095, 0]
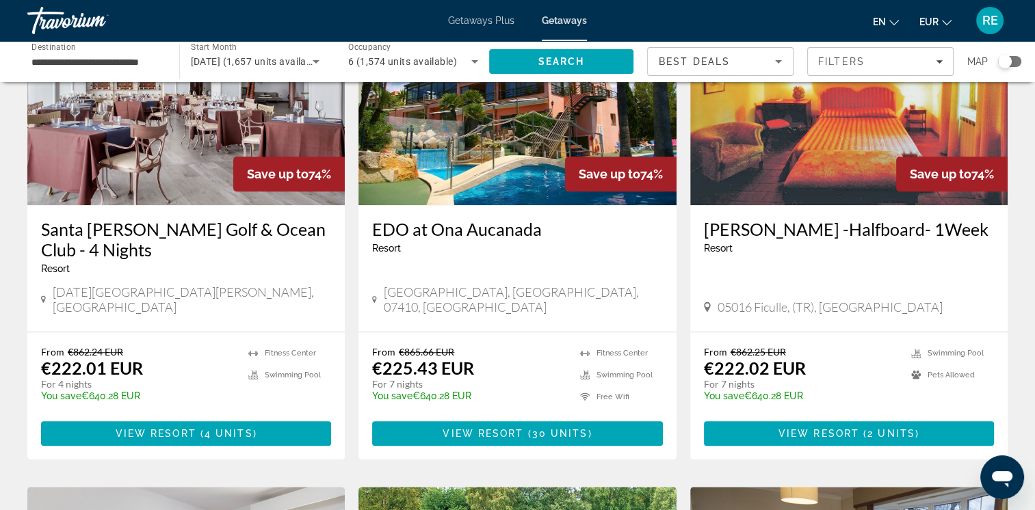
click at [170, 231] on h3 "Santa [PERSON_NAME] Golf & Ocean Club - 4 Nights" at bounding box center [186, 239] width 290 height 41
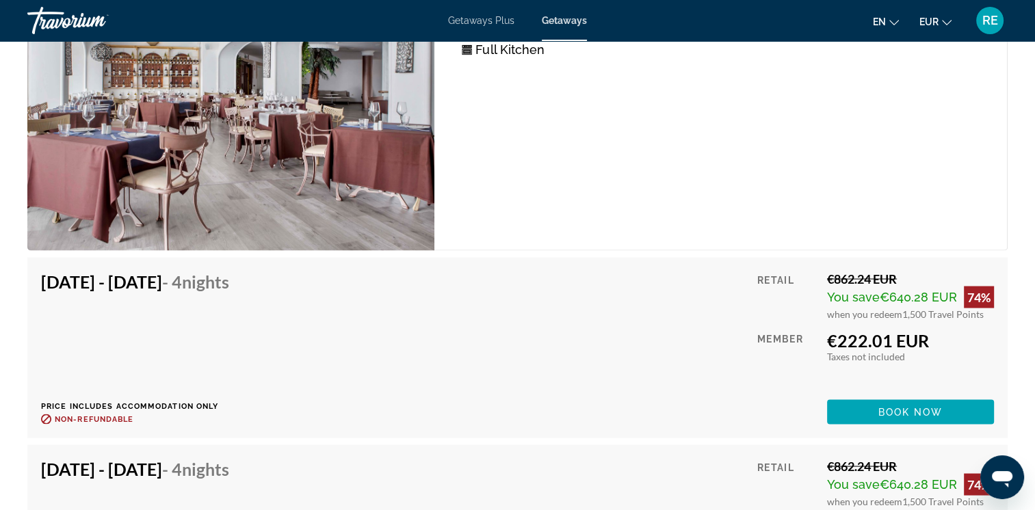
scroll to position [2536, 0]
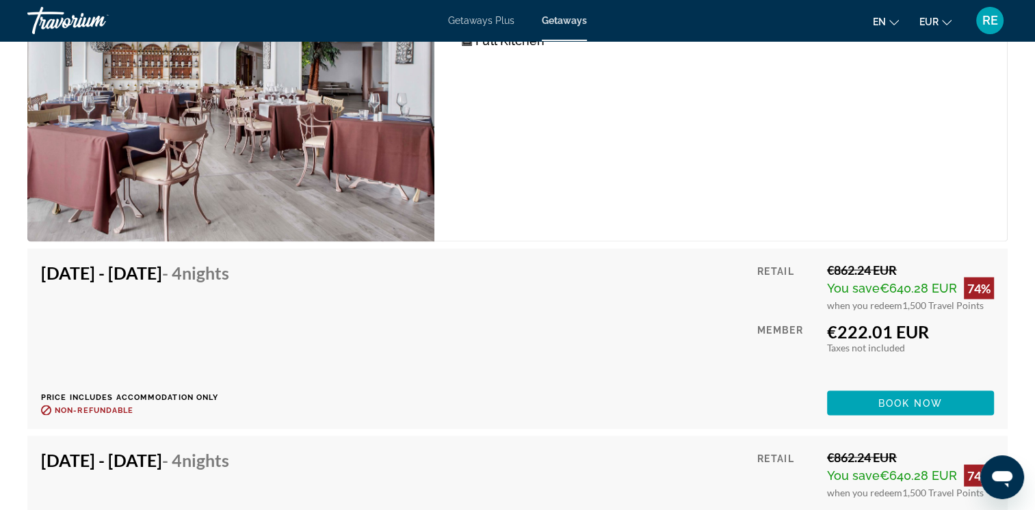
click at [245, 78] on img "Main content" at bounding box center [230, 86] width 407 height 311
click at [634, 390] on div "[DATE] - [DATE] - 4 Nights Price includes accommodation only Refundable until :…" at bounding box center [517, 338] width 953 height 153
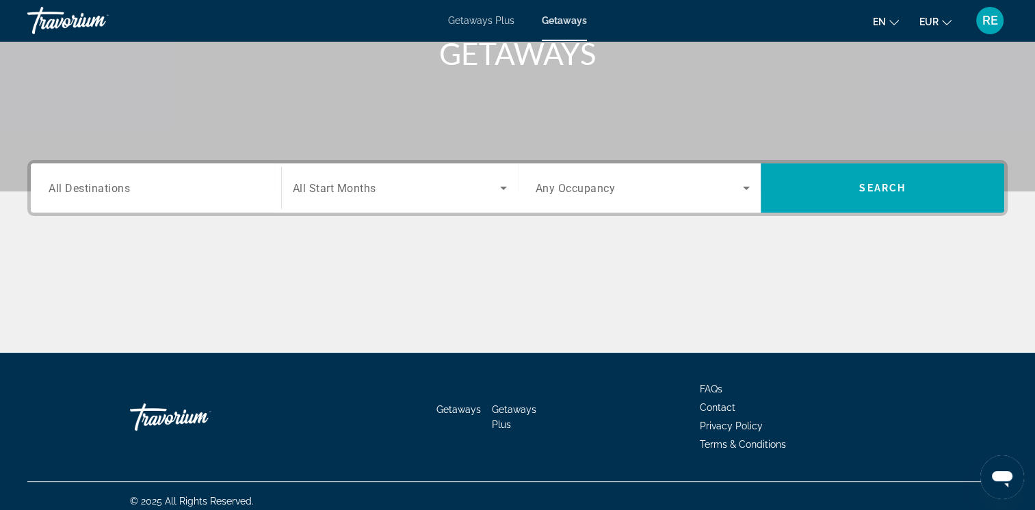
scroll to position [229, 0]
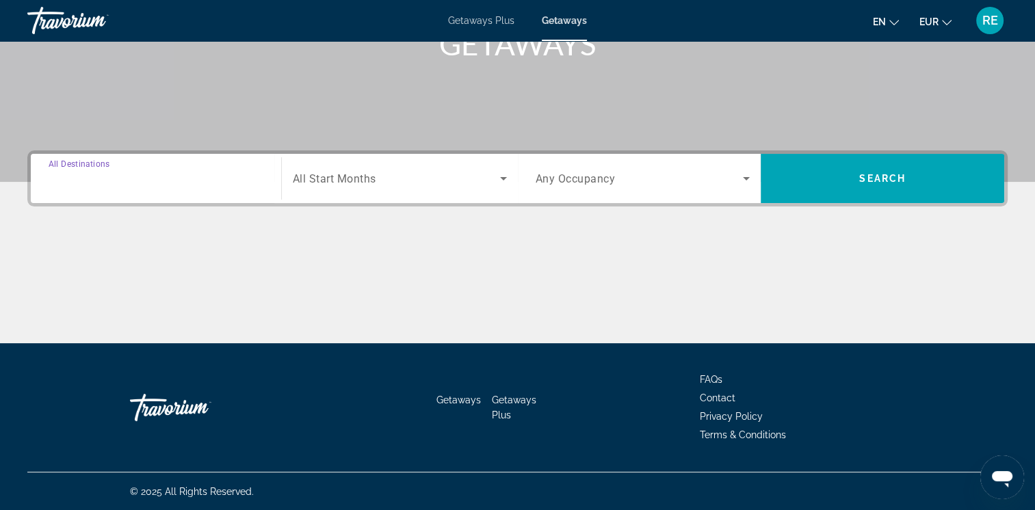
click at [255, 179] on input "Destination All Destinations" at bounding box center [156, 179] width 215 height 16
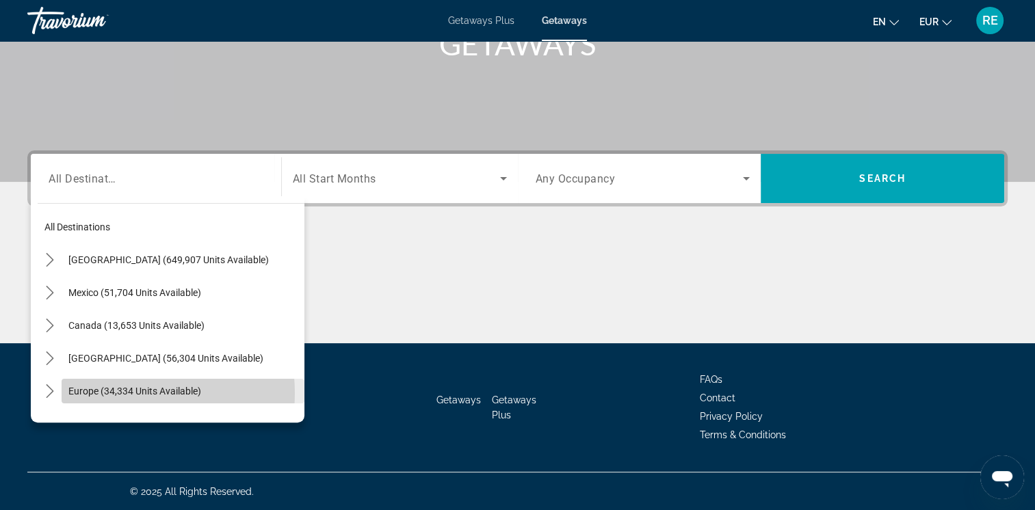
click at [127, 393] on span "Europe (34,334 units available)" at bounding box center [134, 391] width 133 height 11
type input "**********"
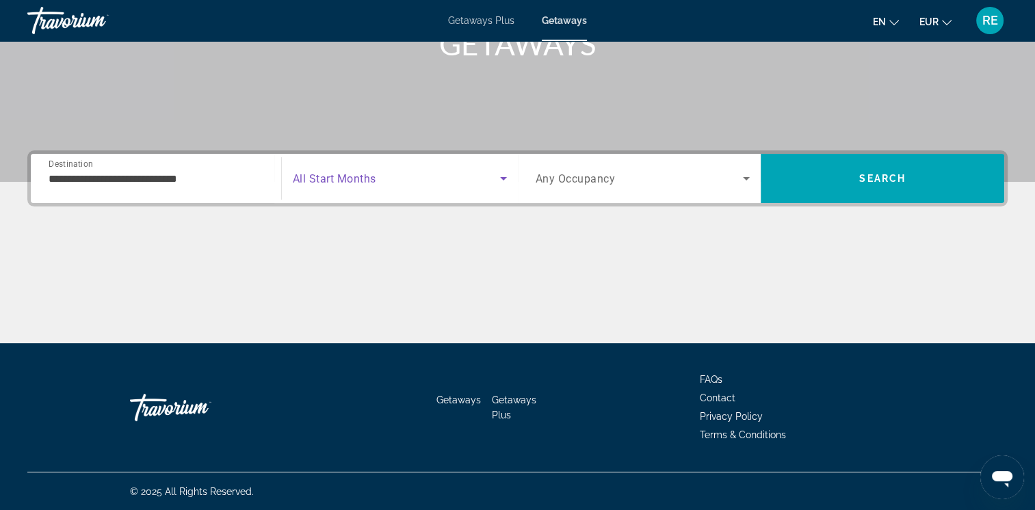
click at [499, 177] on icon "Search widget" at bounding box center [503, 178] width 16 height 16
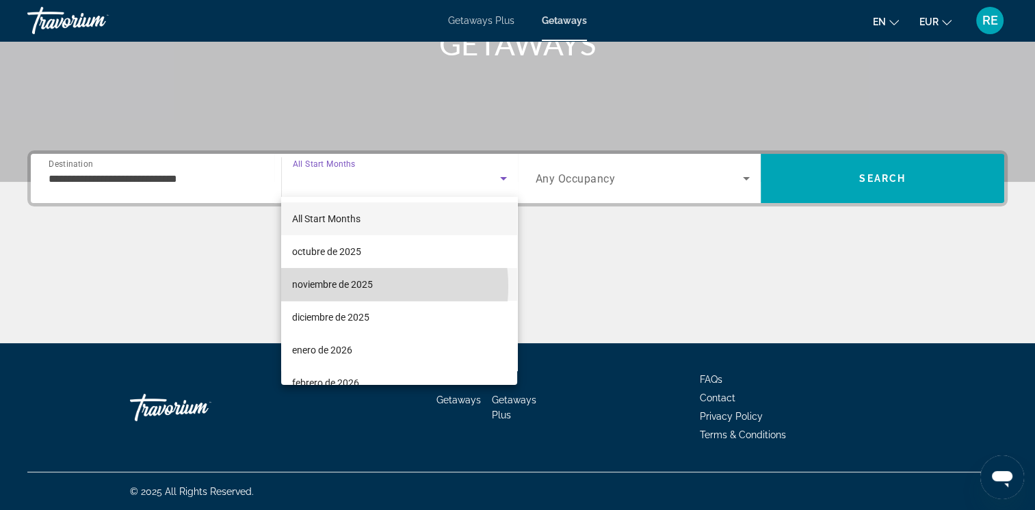
click at [350, 287] on span "noviembre de 2025" at bounding box center [332, 284] width 81 height 16
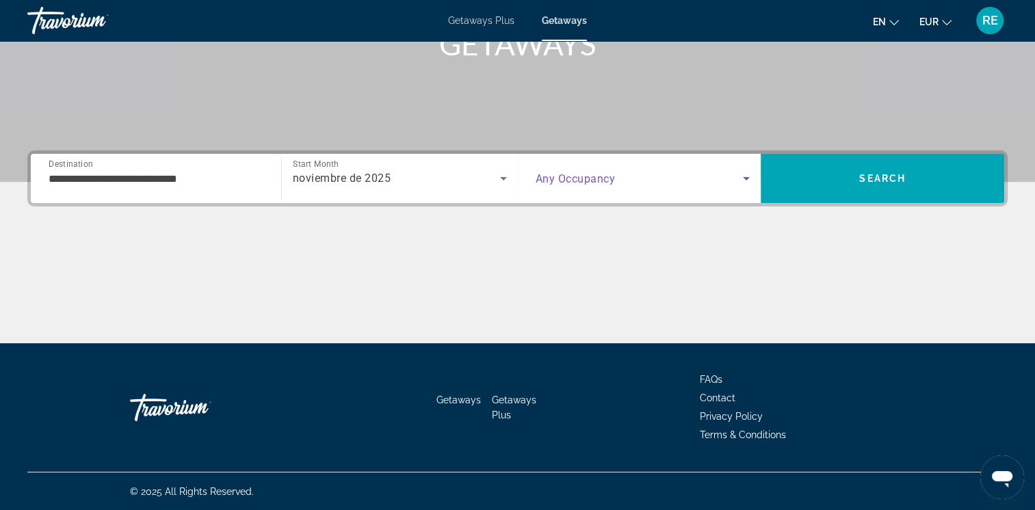
click at [750, 173] on icon "Search widget" at bounding box center [746, 178] width 16 height 16
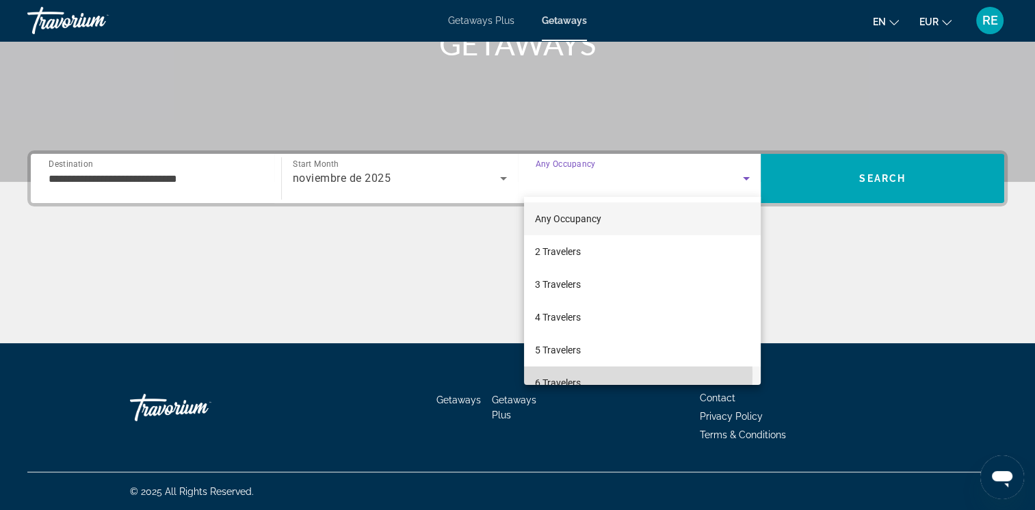
click at [575, 375] on span "6 Travelers" at bounding box center [558, 383] width 46 height 16
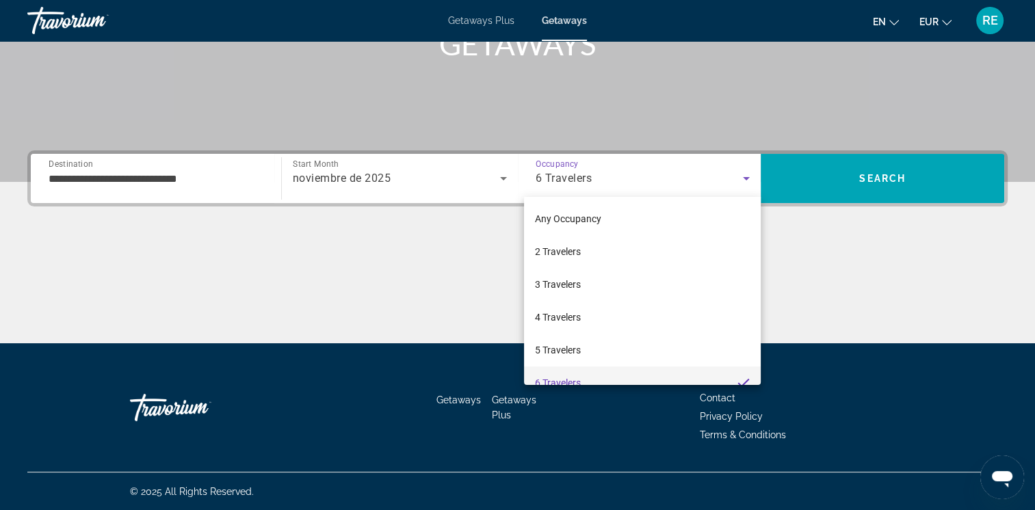
scroll to position [0, 0]
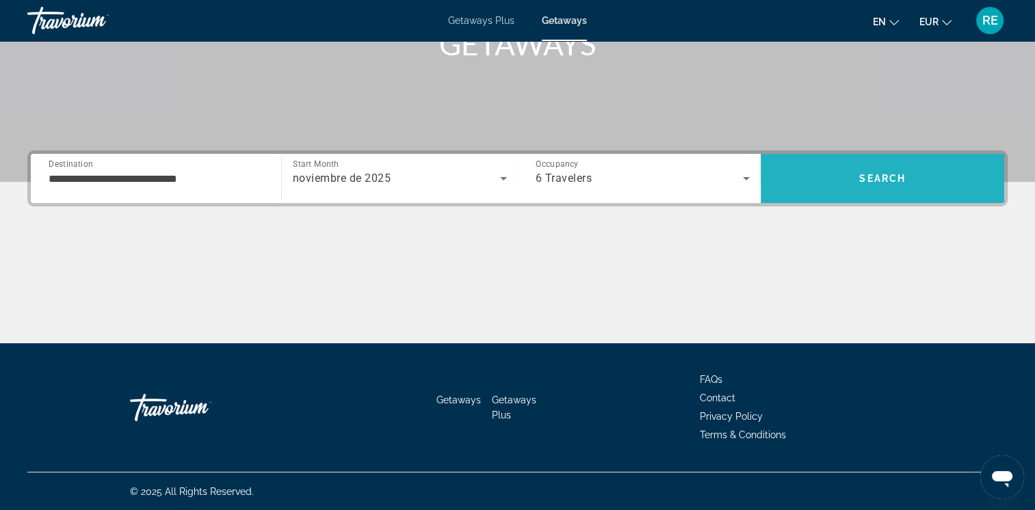
click at [866, 181] on span "Search" at bounding box center [882, 178] width 47 height 11
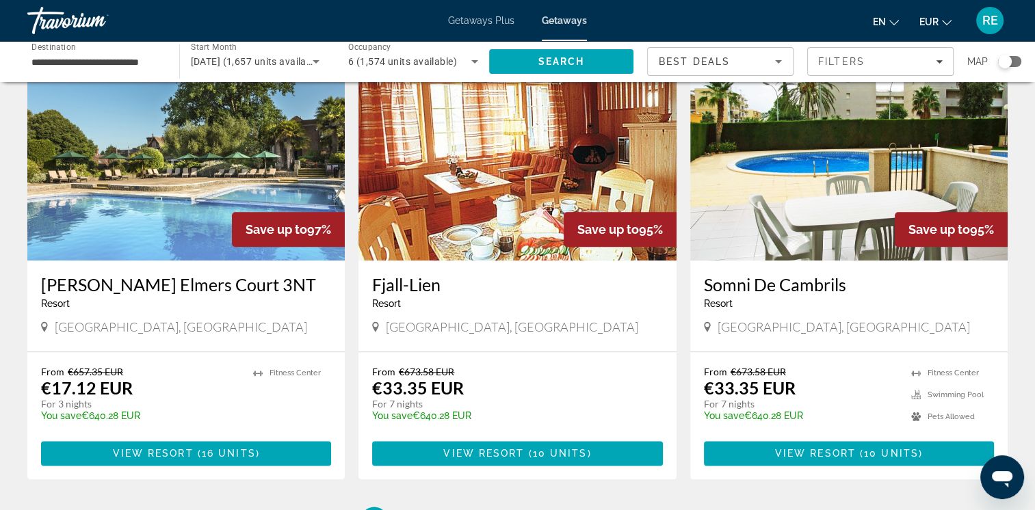
scroll to position [1743, 0]
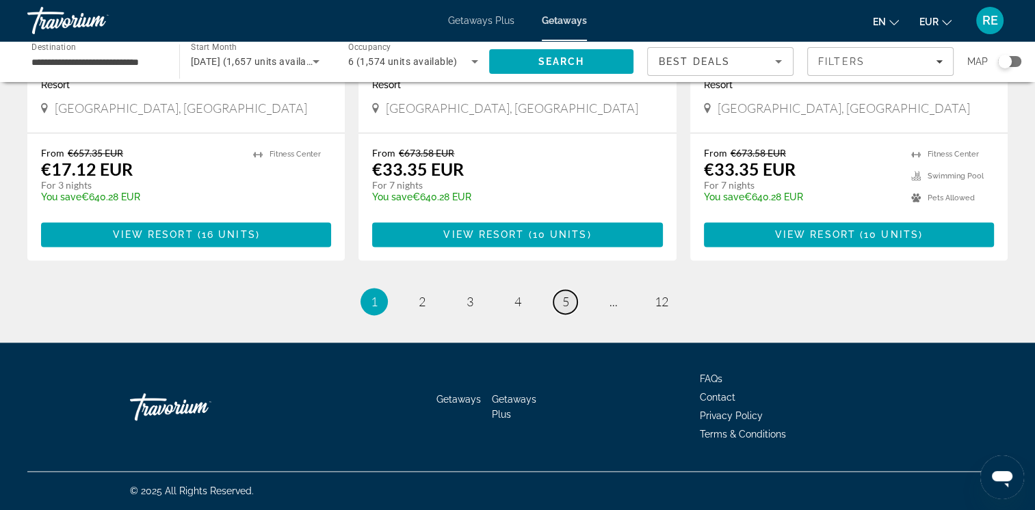
click at [565, 303] on span "5" at bounding box center [565, 301] width 7 height 15
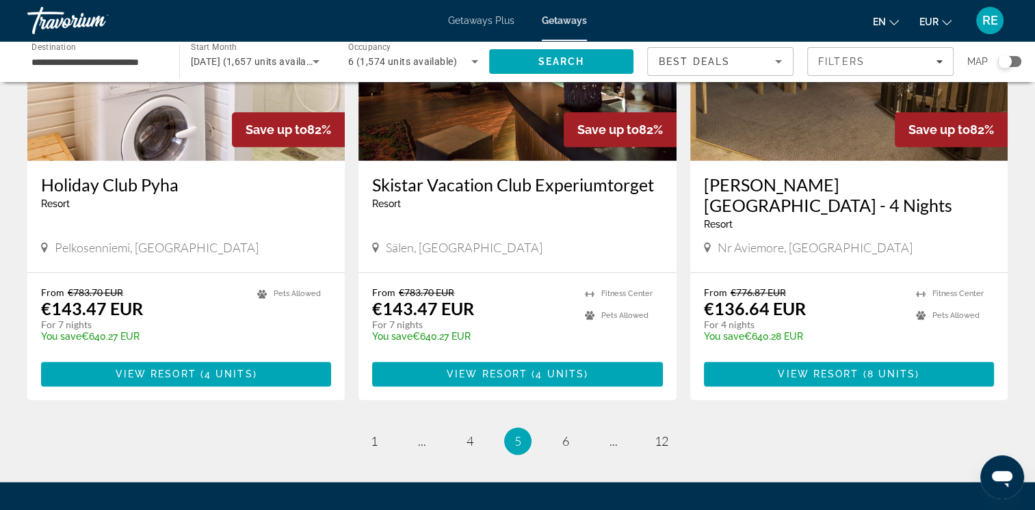
scroll to position [1722, 0]
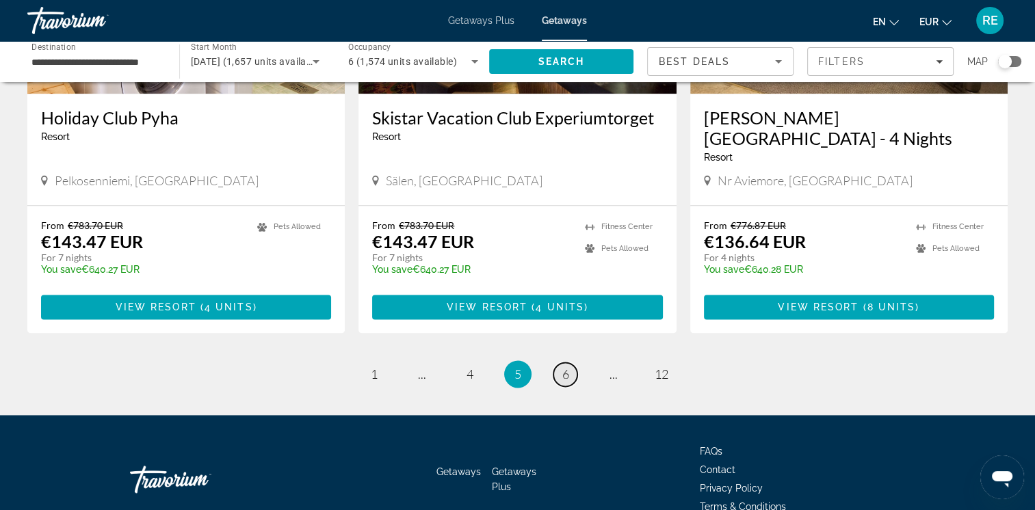
click at [558, 363] on link "page 6" at bounding box center [566, 375] width 24 height 24
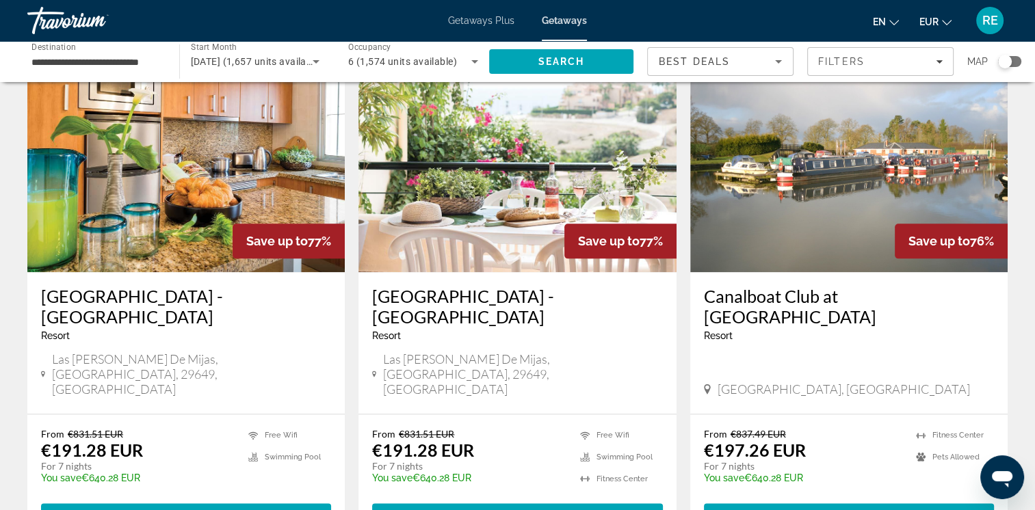
scroll to position [1632, 0]
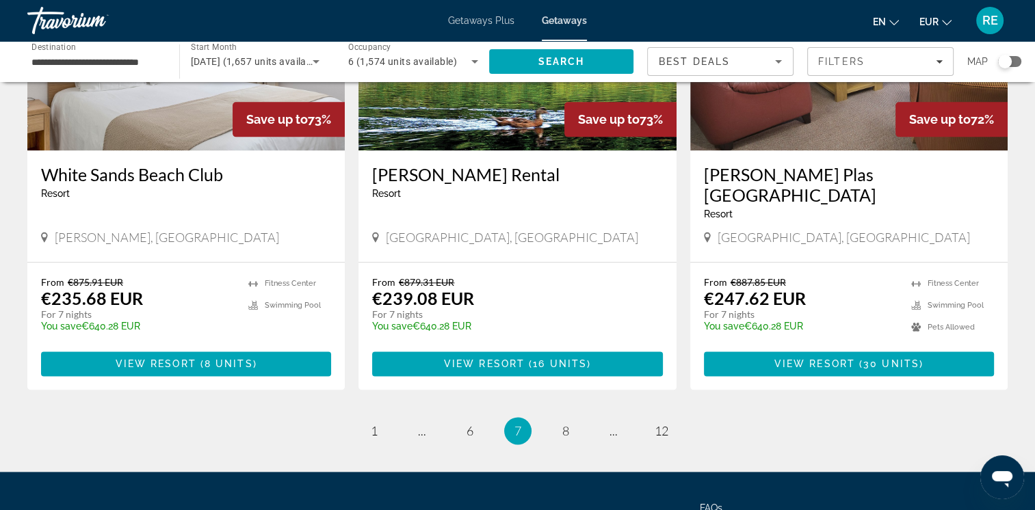
scroll to position [1678, 0]
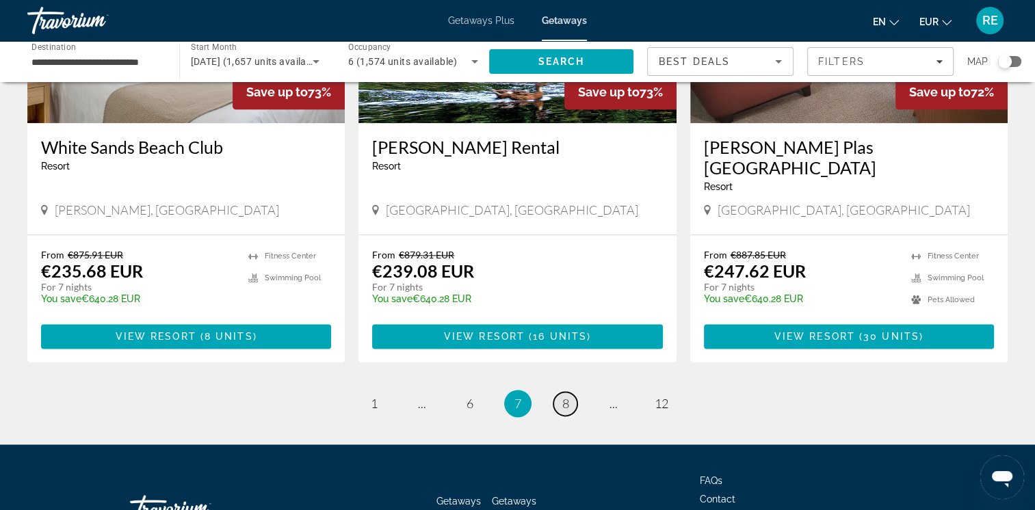
click at [564, 396] on span "8" at bounding box center [565, 403] width 7 height 15
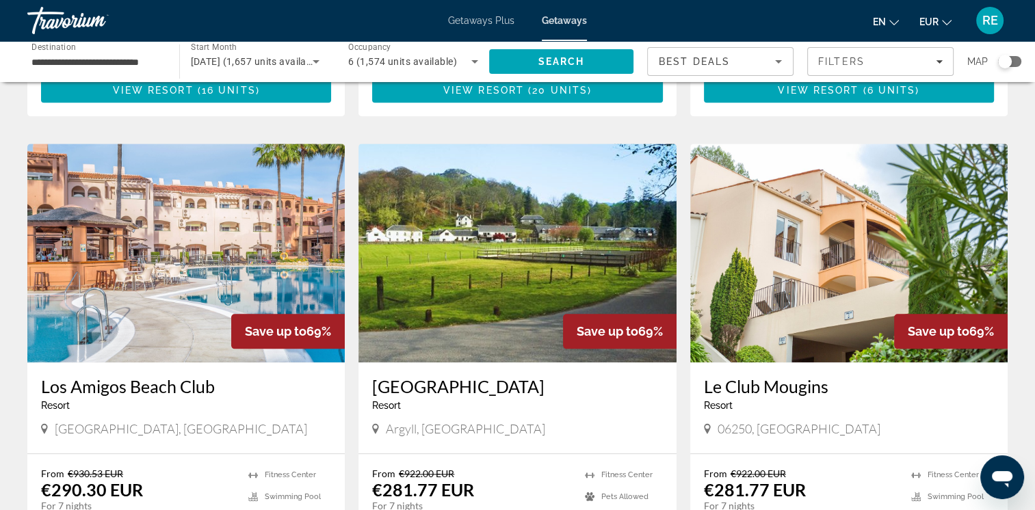
scroll to position [1551, 0]
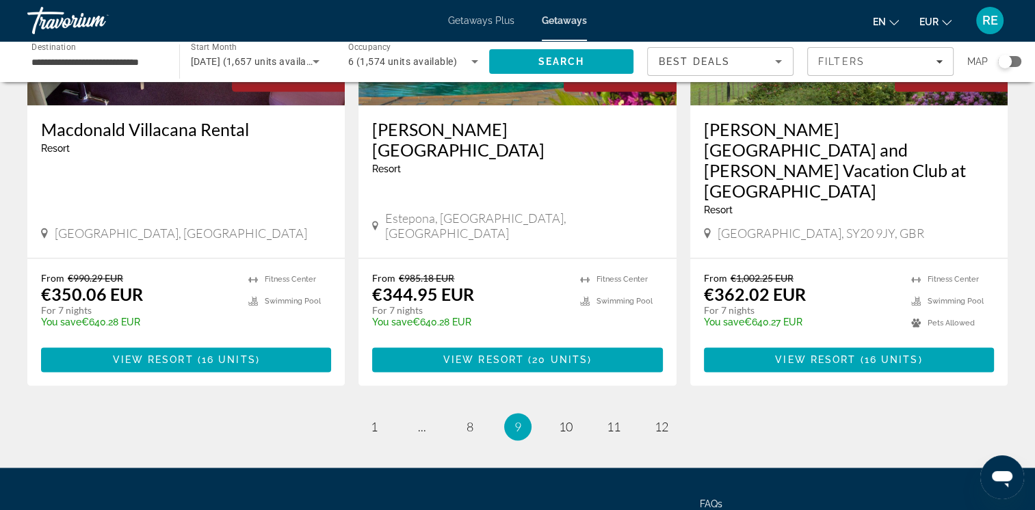
scroll to position [1742, 0]
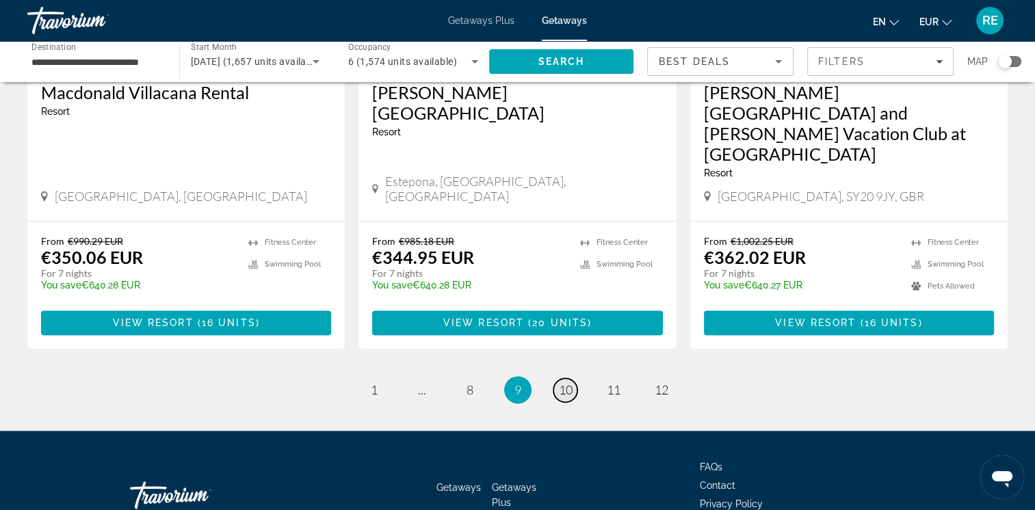
click at [567, 382] on span "10" at bounding box center [566, 389] width 14 height 15
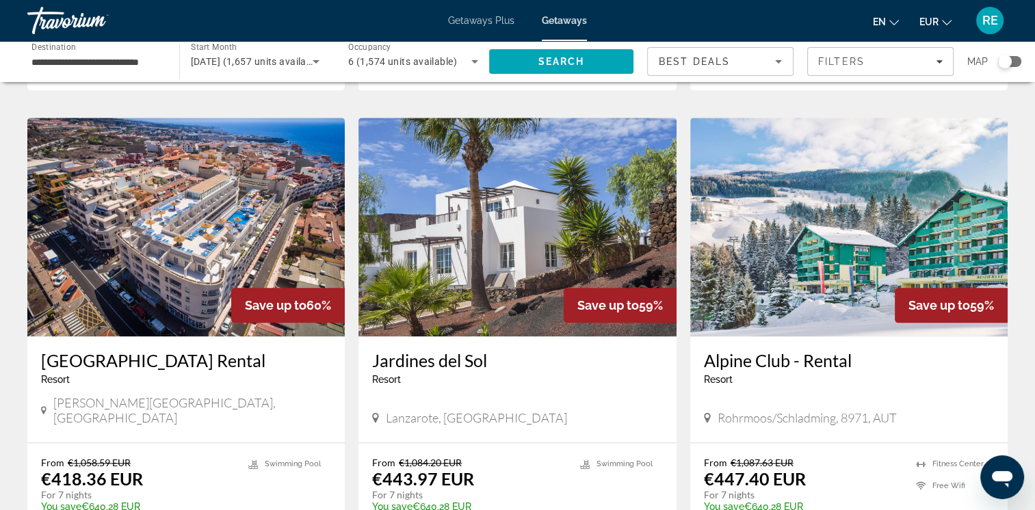
scroll to position [1678, 0]
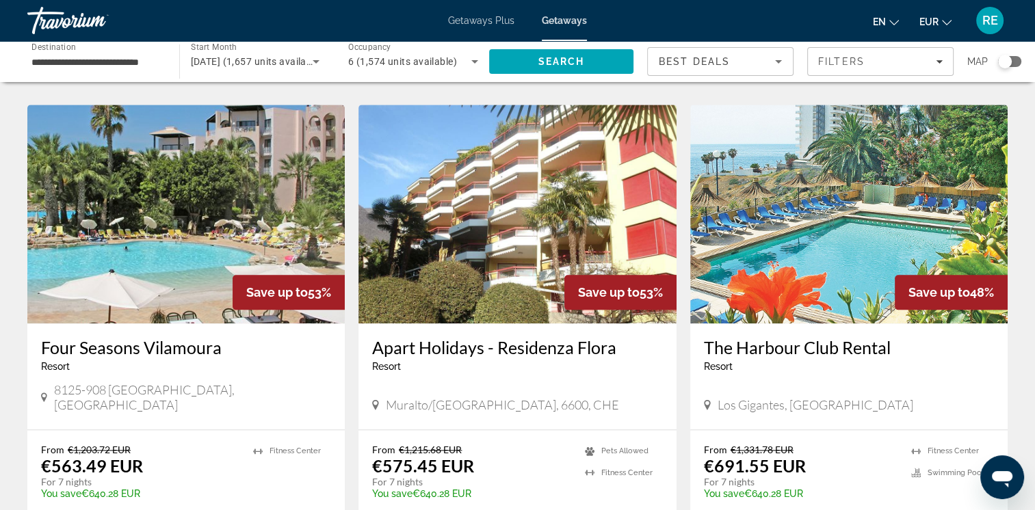
scroll to position [1614, 0]
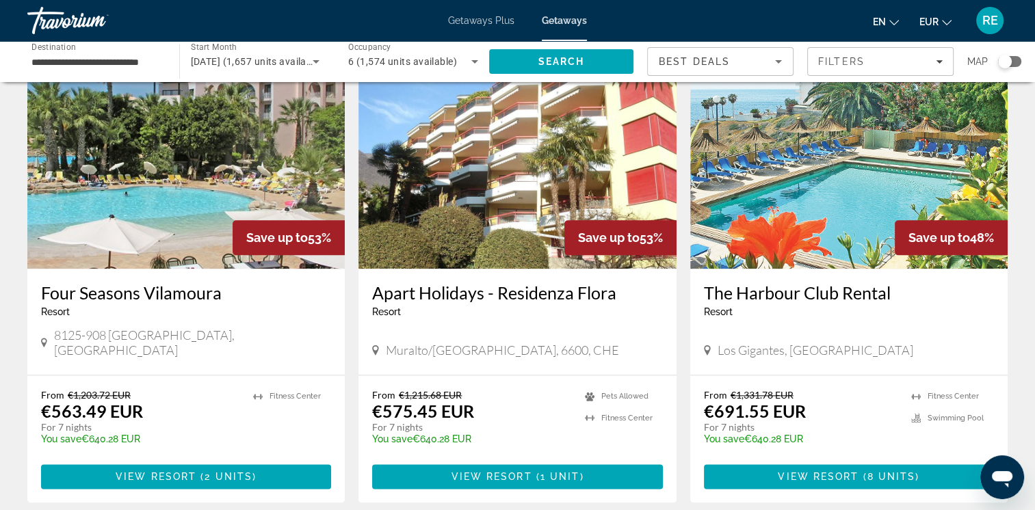
click at [480, 23] on span "Getaways Plus" at bounding box center [481, 20] width 66 height 11
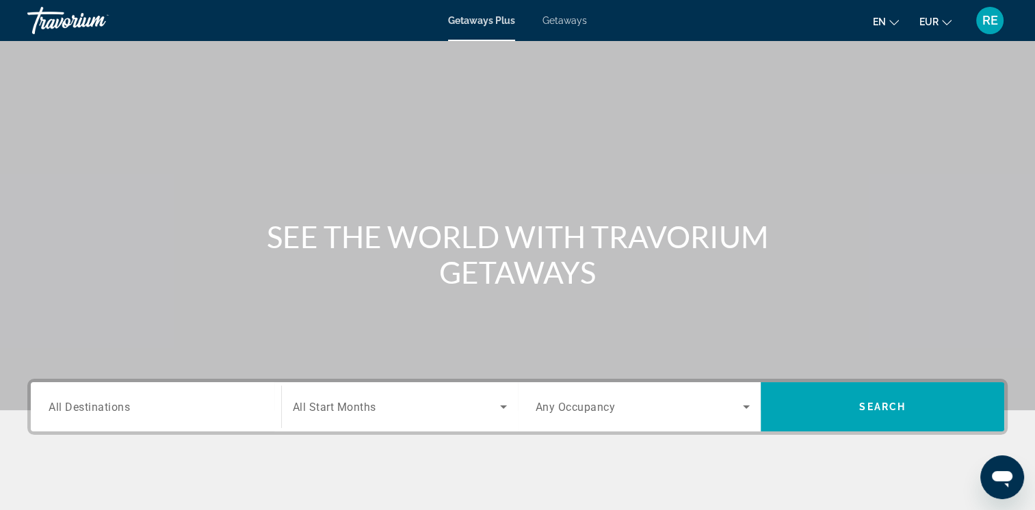
click at [205, 408] on input "Destination All Destinations" at bounding box center [156, 408] width 215 height 16
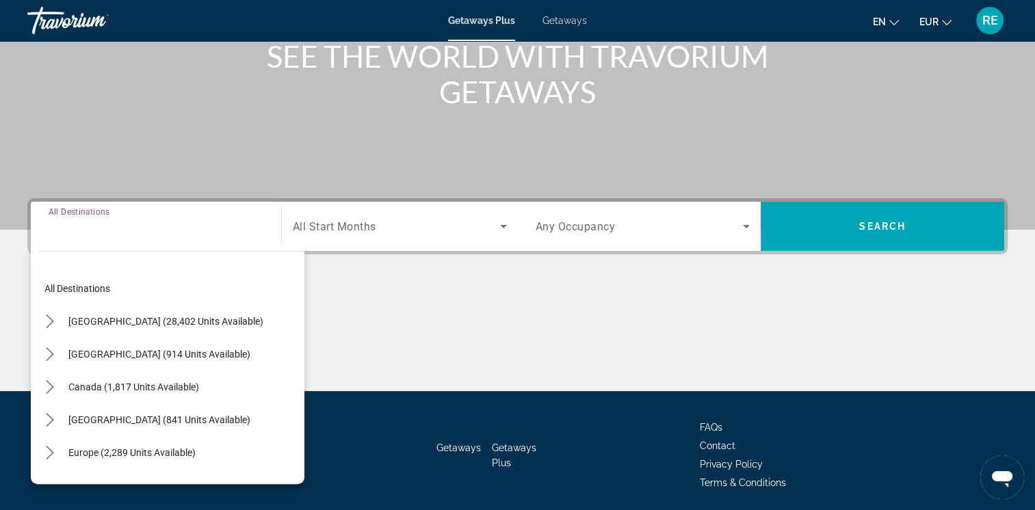
scroll to position [229, 0]
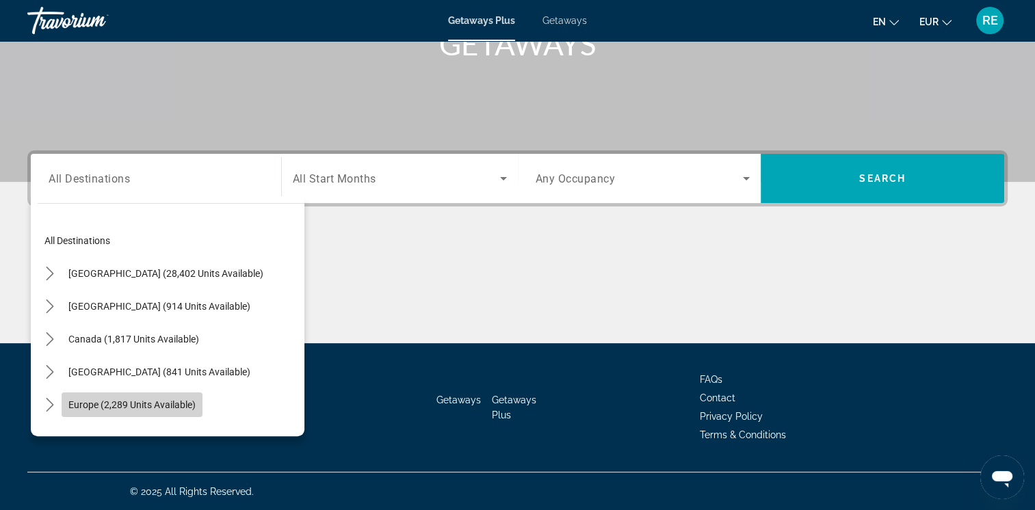
click at [134, 397] on span "Select destination: Europe (2,289 units available)" at bounding box center [132, 405] width 141 height 33
type input "**********"
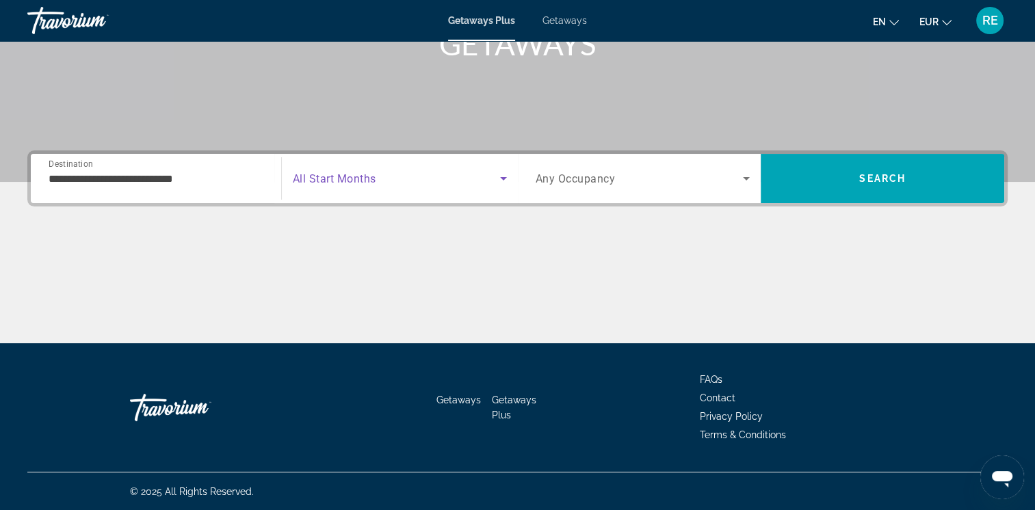
click at [399, 181] on span "Search widget" at bounding box center [396, 178] width 207 height 16
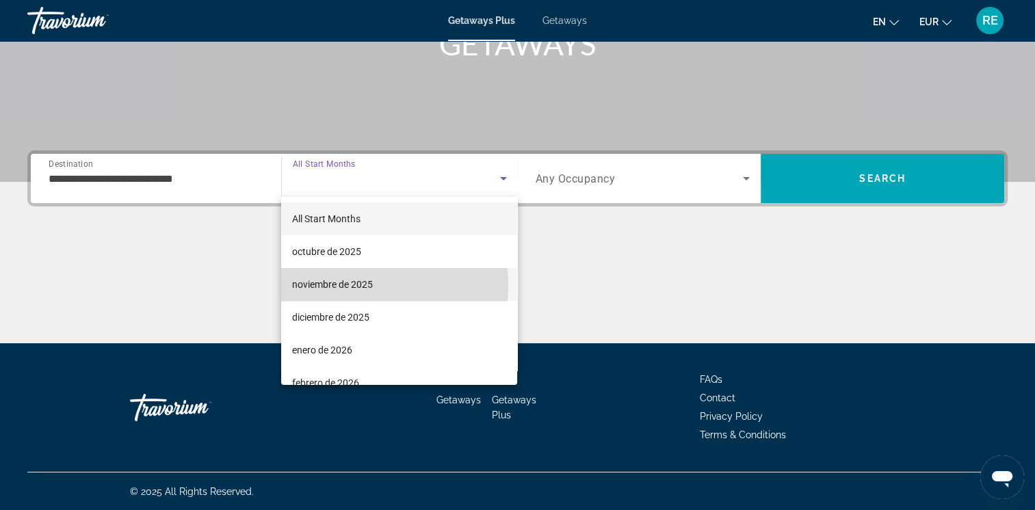
click at [354, 285] on span "noviembre de 2025" at bounding box center [332, 284] width 81 height 16
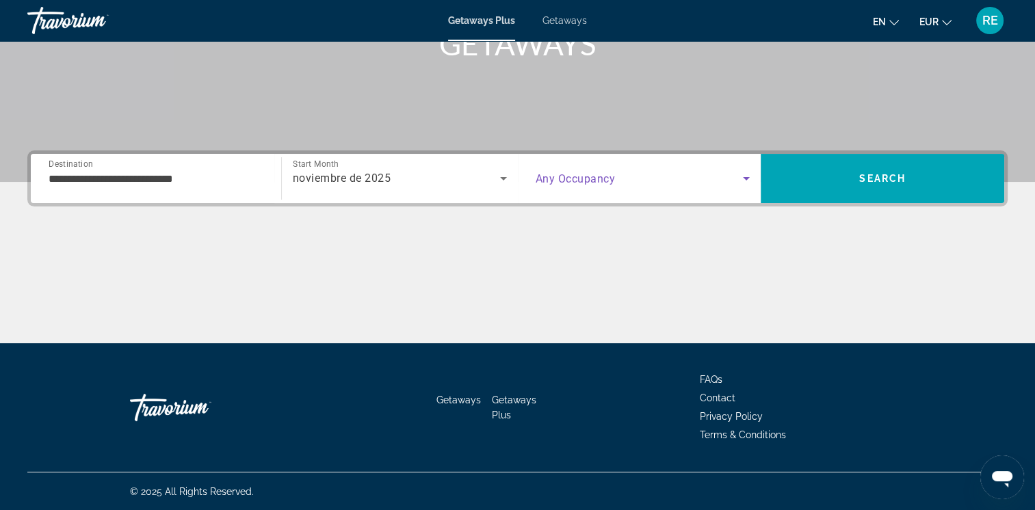
click at [747, 176] on icon "Search widget" at bounding box center [746, 178] width 16 height 16
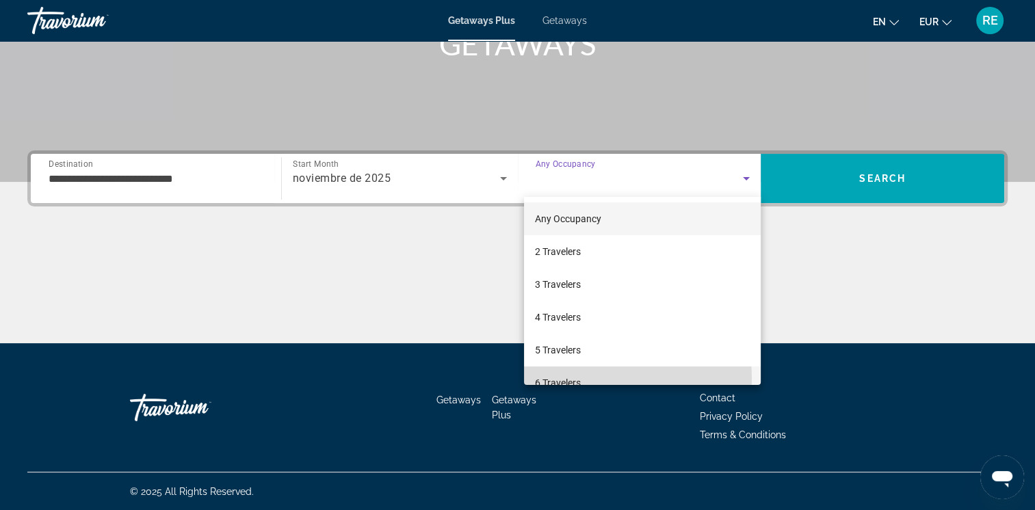
click at [578, 378] on span "6 Travelers" at bounding box center [558, 383] width 46 height 16
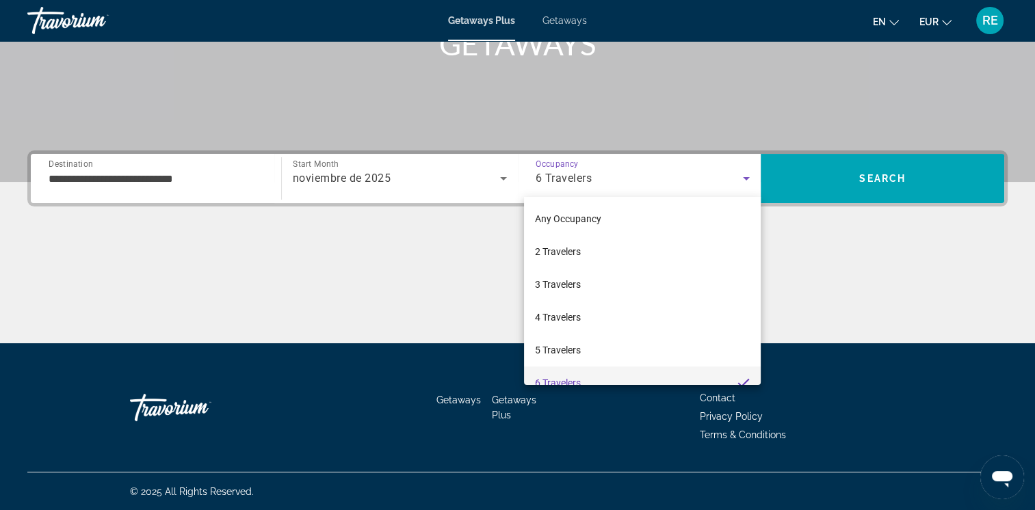
scroll to position [0, 0]
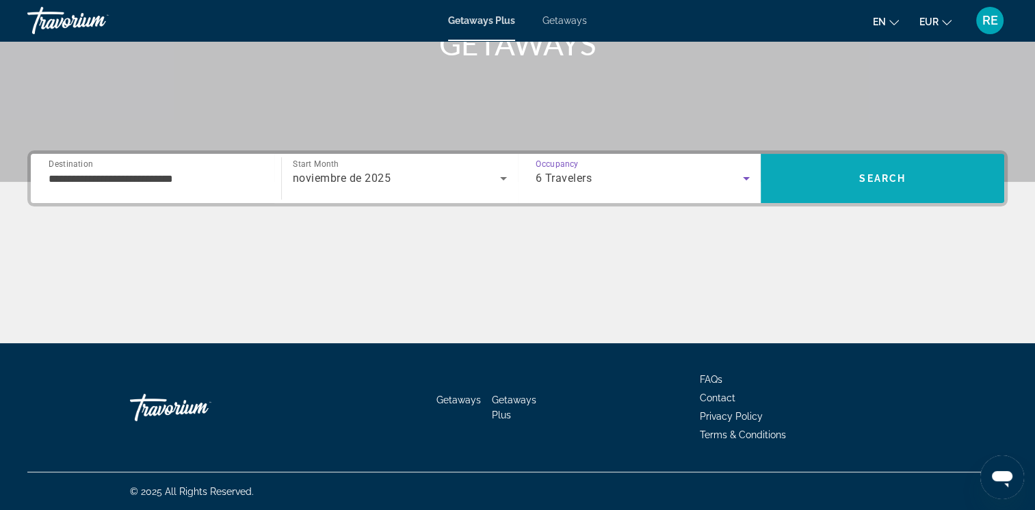
click at [874, 173] on span "Search" at bounding box center [882, 178] width 47 height 11
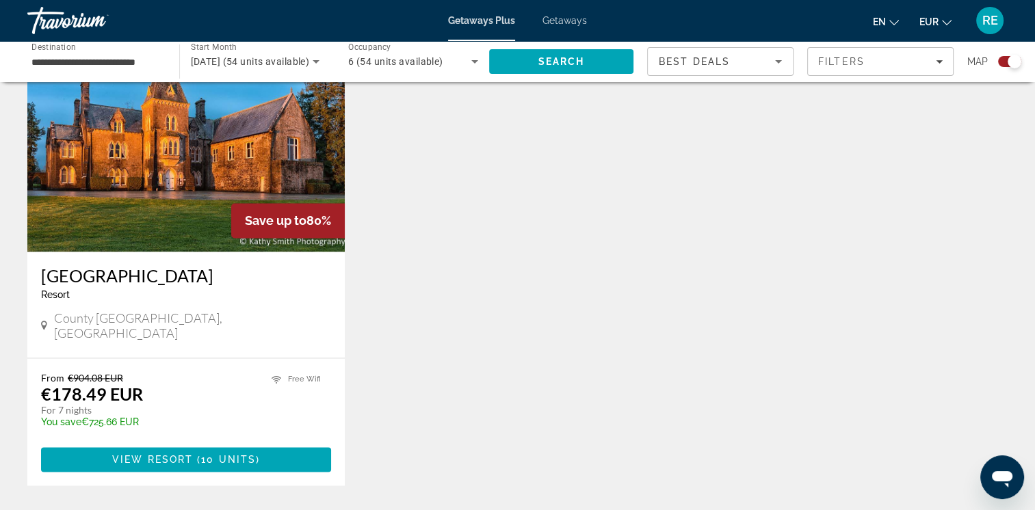
scroll to position [2162, 0]
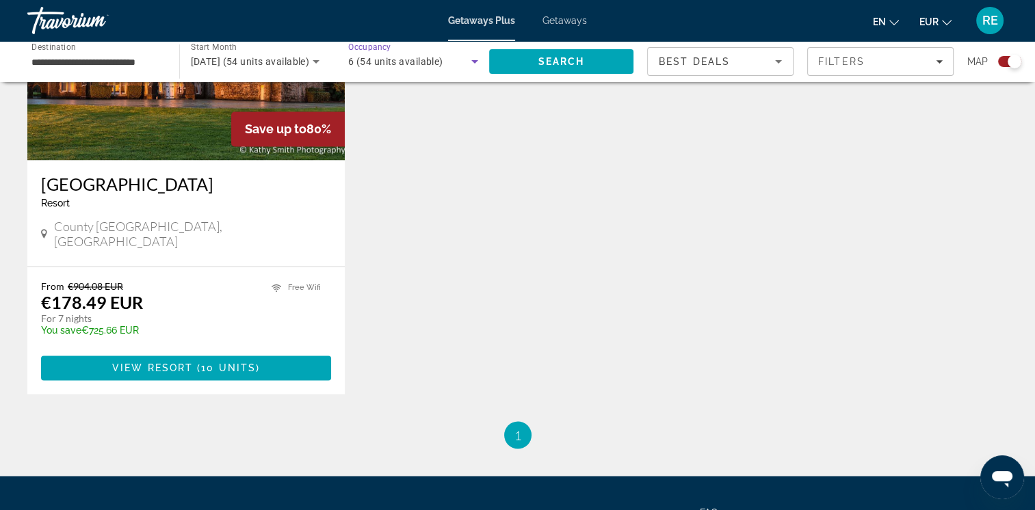
click at [469, 62] on icon "Search widget" at bounding box center [475, 61] width 16 height 16
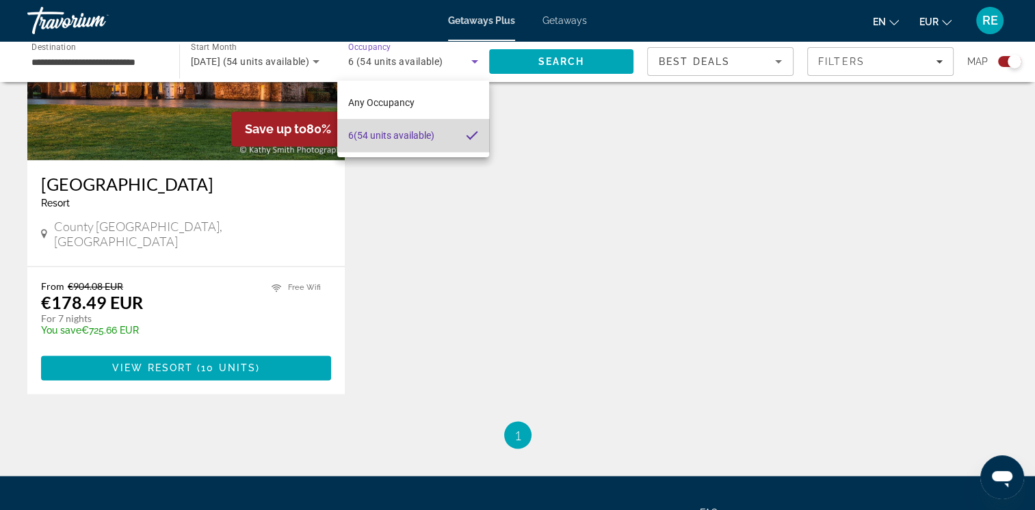
click at [419, 130] on span "6 (54 units available)" at bounding box center [391, 135] width 86 height 16
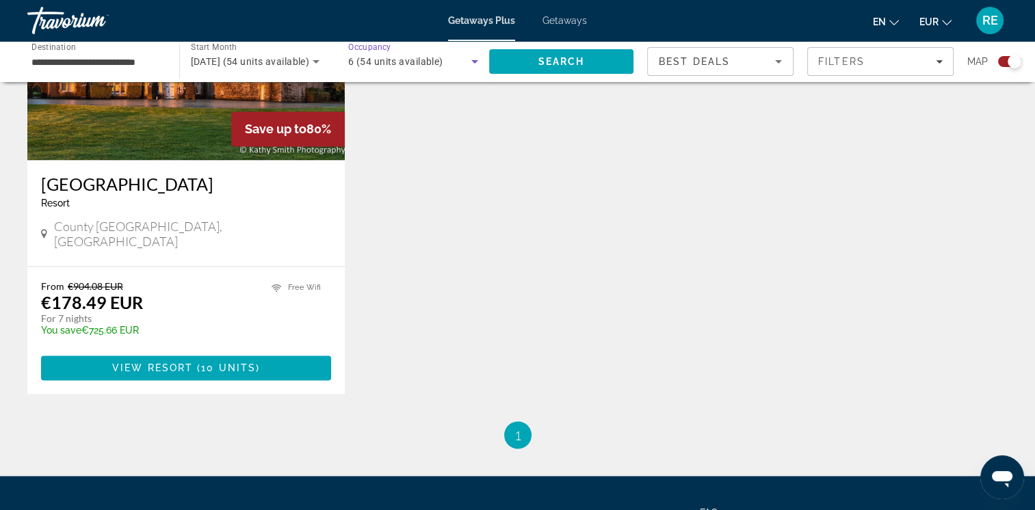
click at [365, 58] on span "6 (54 units available)" at bounding box center [395, 61] width 95 height 11
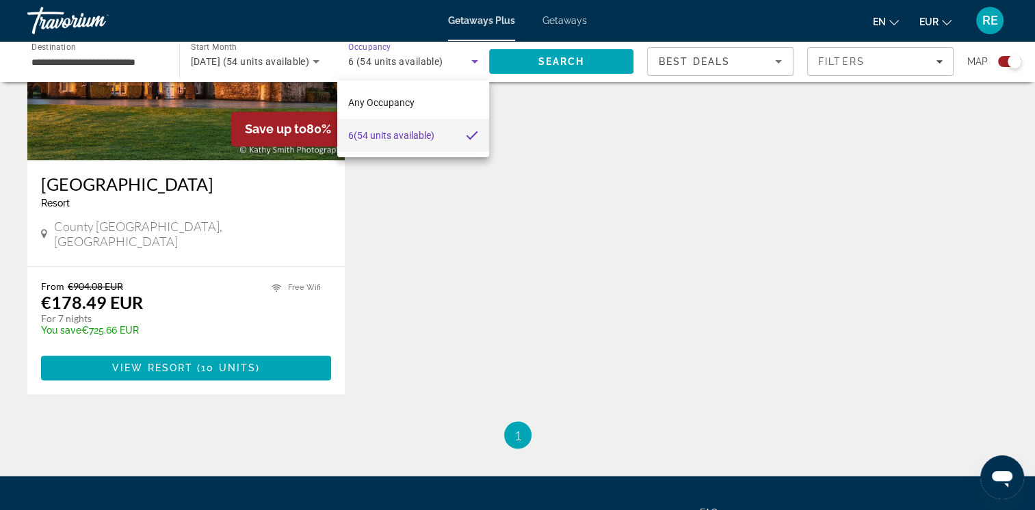
click at [155, 239] on div at bounding box center [517, 255] width 1035 height 510
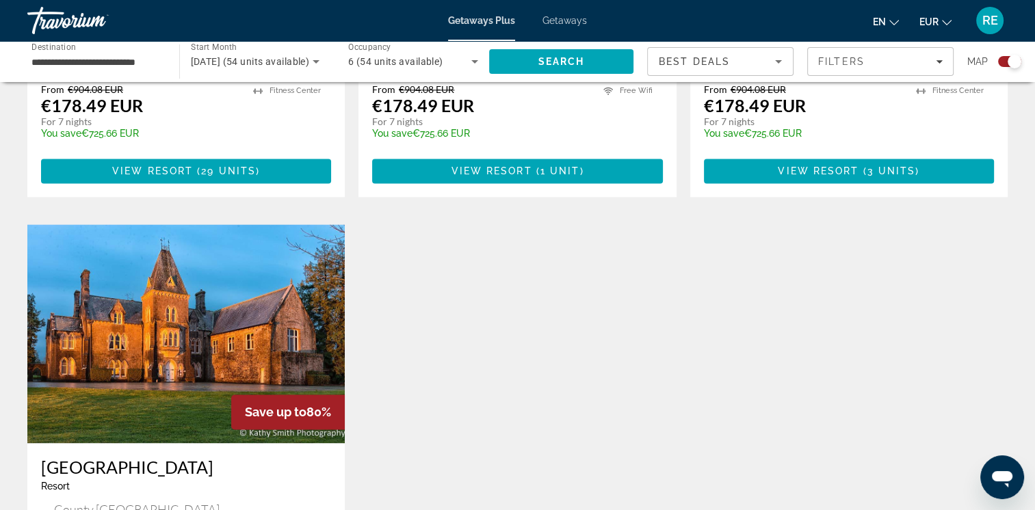
scroll to position [1875, 0]
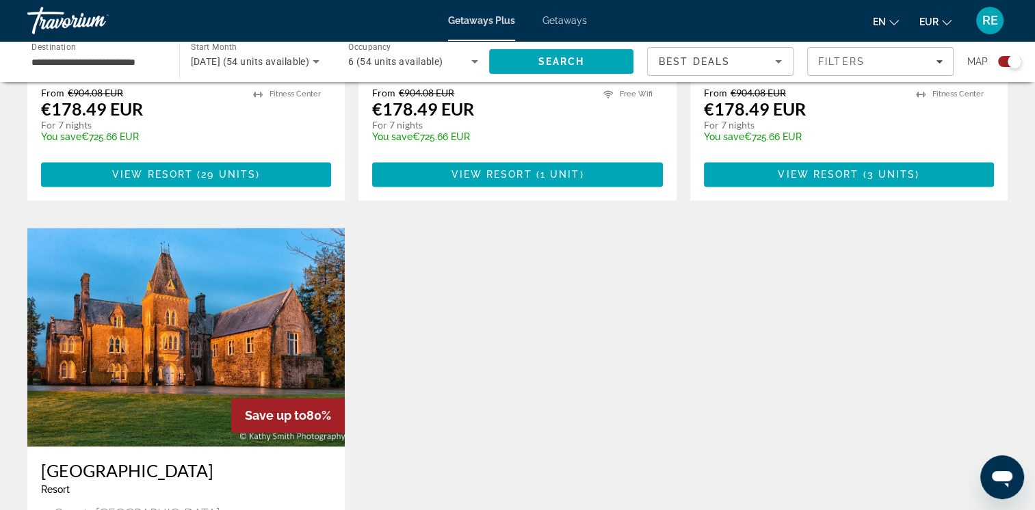
click at [105, 281] on img "Main content" at bounding box center [185, 337] width 317 height 219
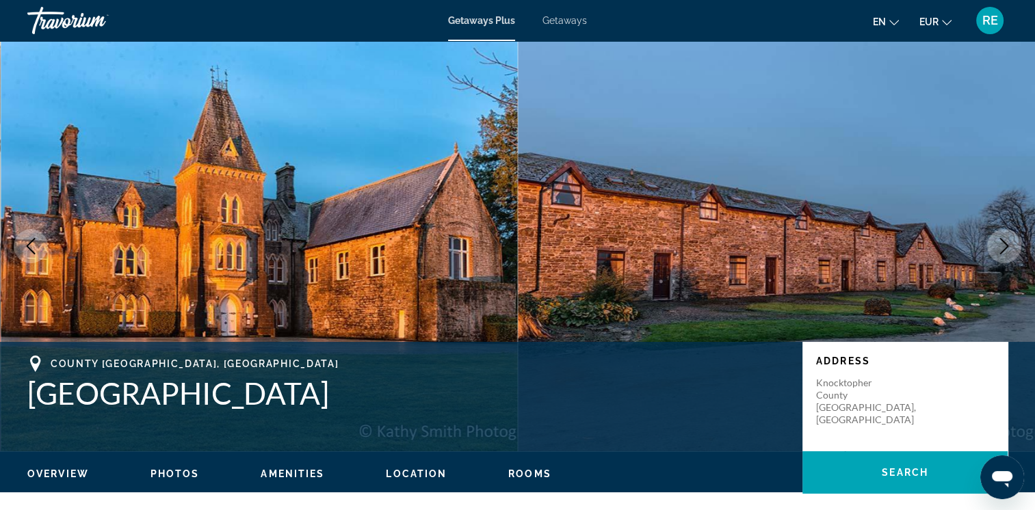
click at [1003, 243] on icon "Next image" at bounding box center [1004, 246] width 16 height 16
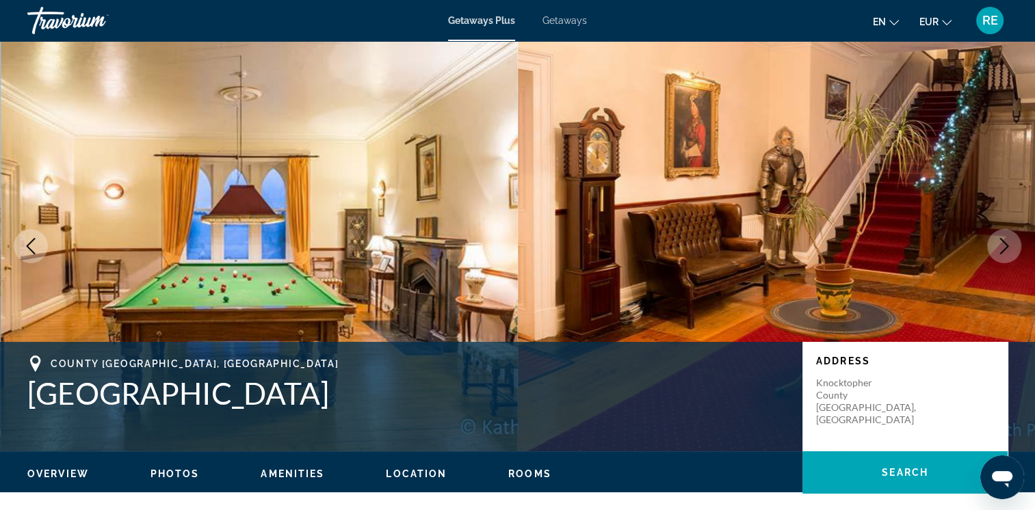
click at [1003, 243] on icon "Next image" at bounding box center [1004, 246] width 16 height 16
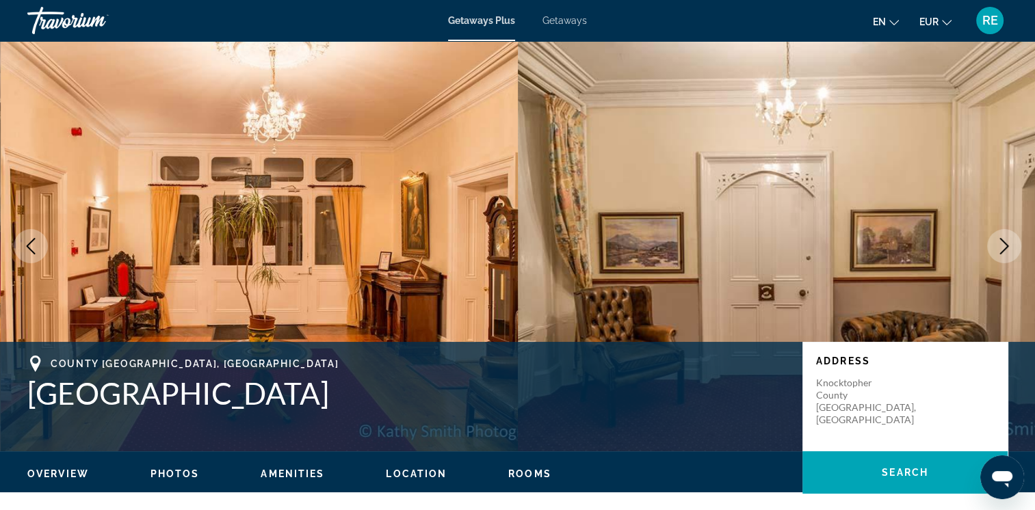
click at [23, 245] on icon "Previous image" at bounding box center [31, 246] width 16 height 16
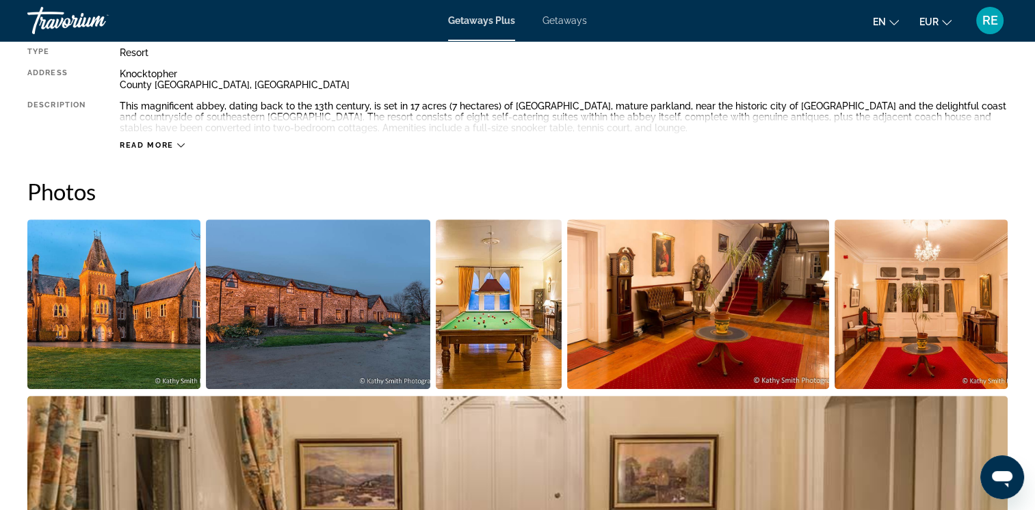
scroll to position [510, 0]
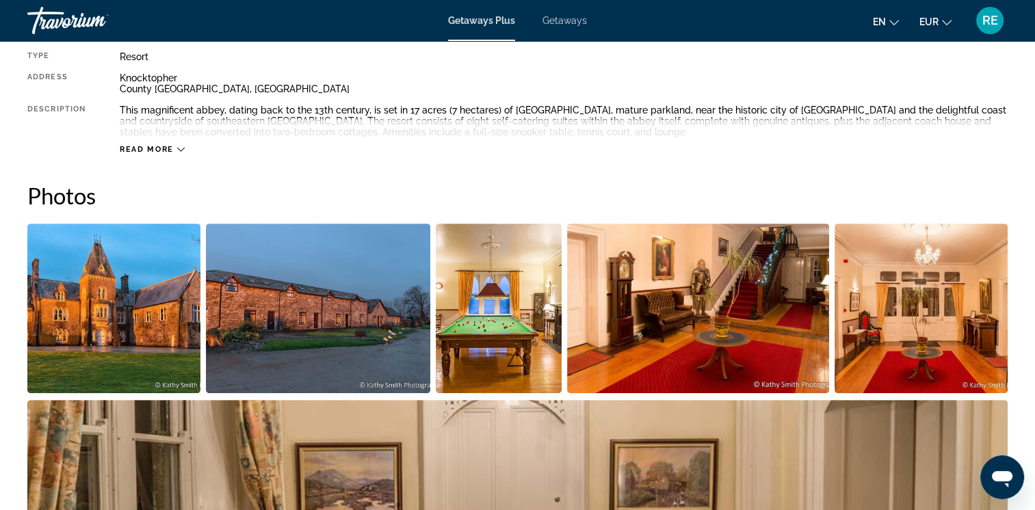
click at [166, 142] on div "Read more" at bounding box center [564, 136] width 888 height 38
click at [154, 149] on span "Read more" at bounding box center [147, 149] width 54 height 9
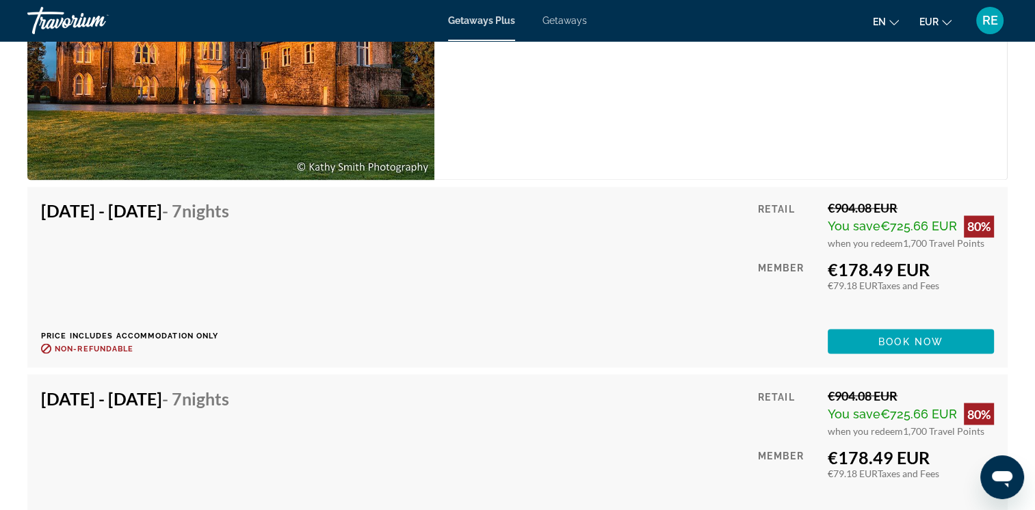
scroll to position [2398, 0]
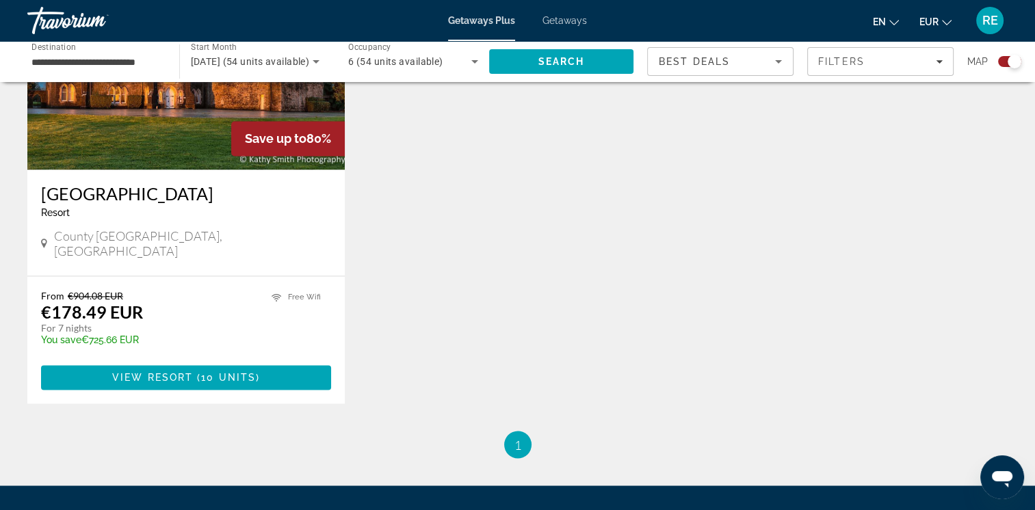
scroll to position [2168, 0]
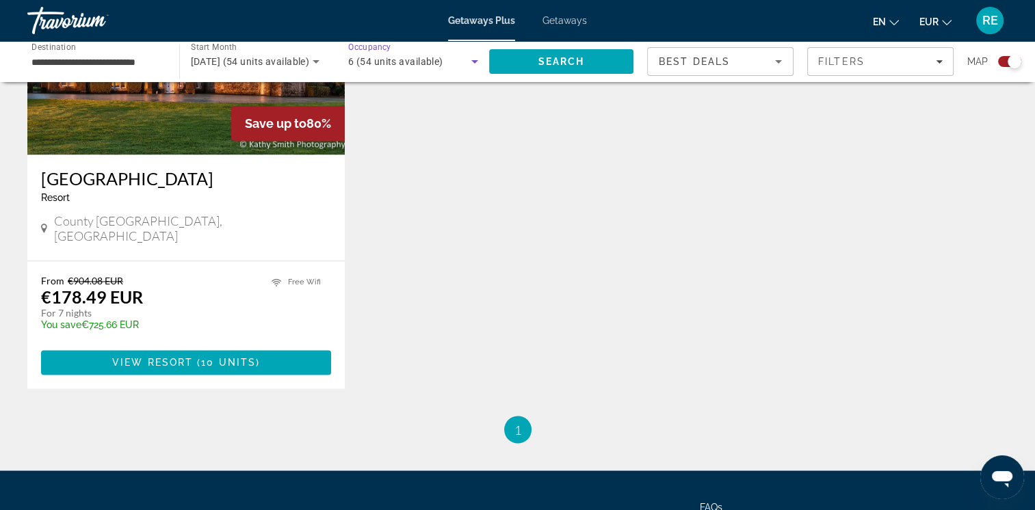
click at [468, 62] on icon "Search widget" at bounding box center [475, 61] width 16 height 16
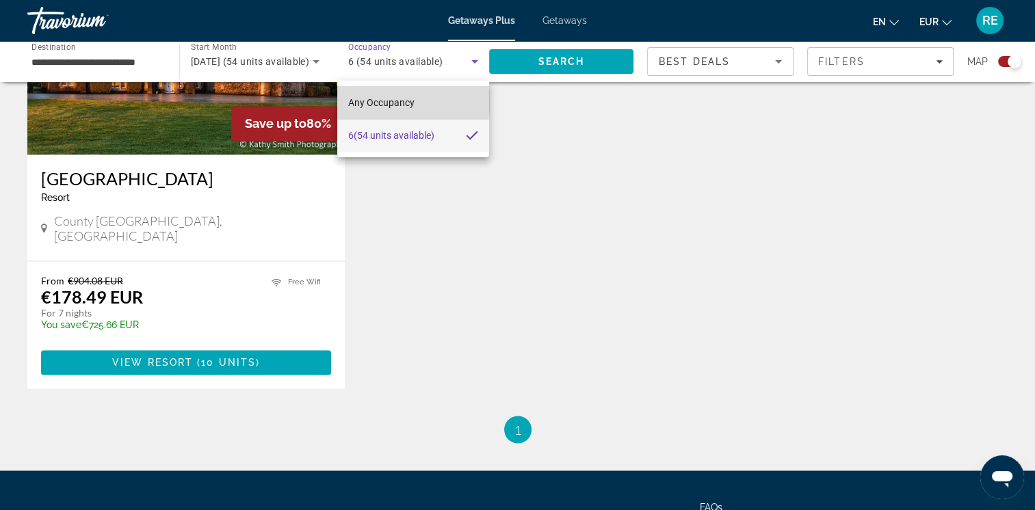
click at [400, 102] on span "Any Occupancy" at bounding box center [381, 102] width 66 height 11
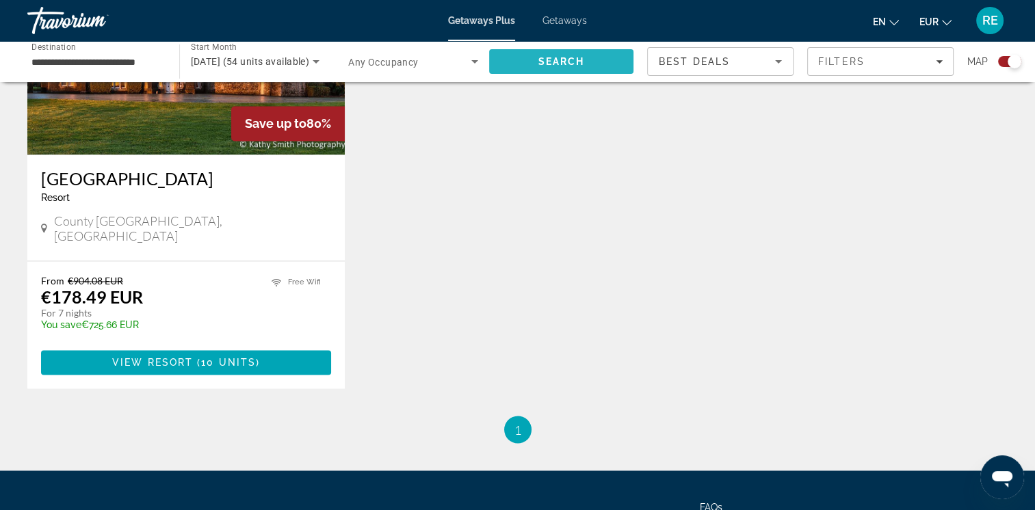
click at [544, 62] on span "Search" at bounding box center [561, 61] width 47 height 11
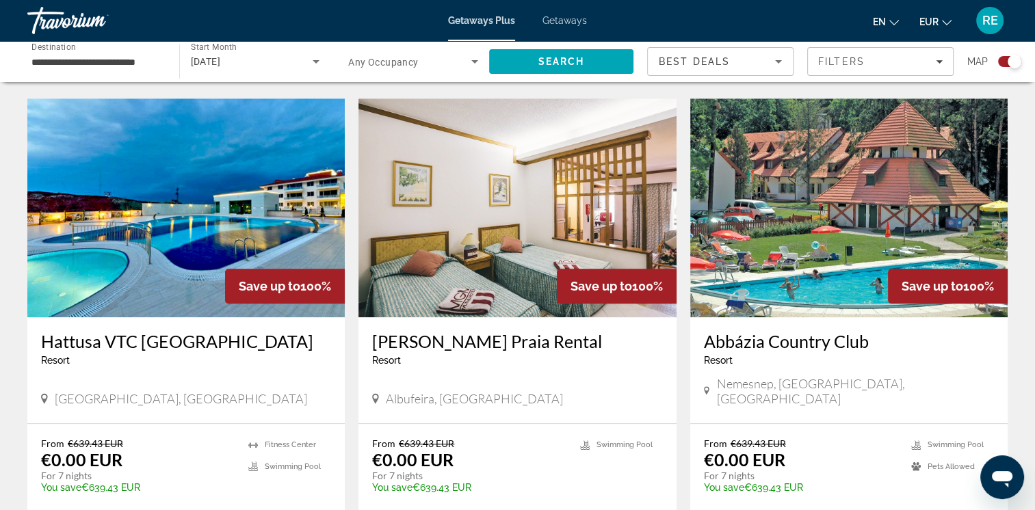
scroll to position [1013, 0]
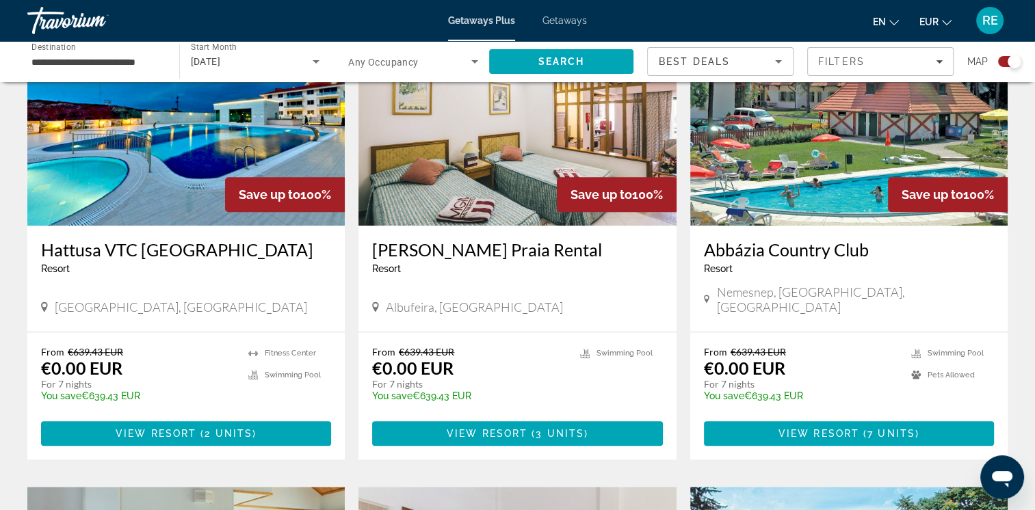
click at [461, 209] on img "Main content" at bounding box center [517, 116] width 317 height 219
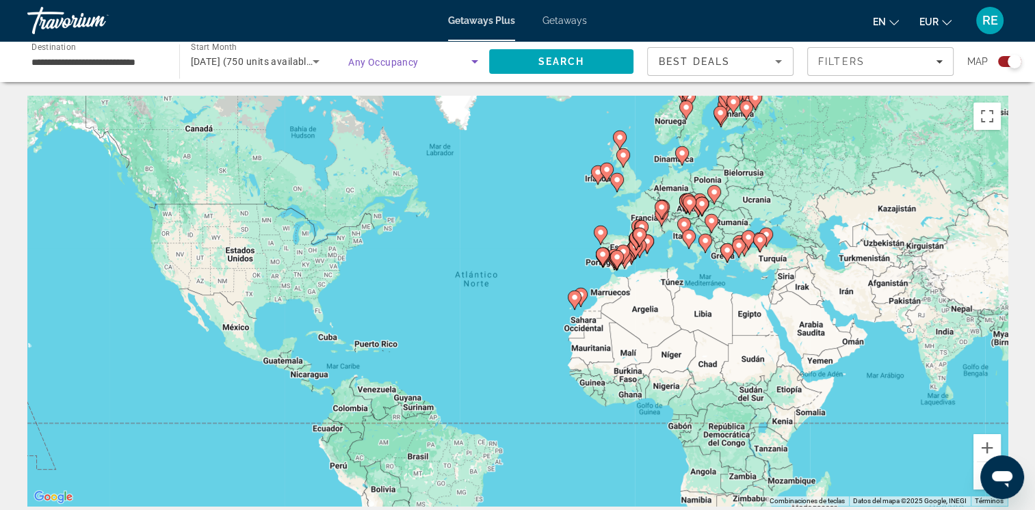
click at [471, 64] on icon "Search widget" at bounding box center [475, 61] width 16 height 16
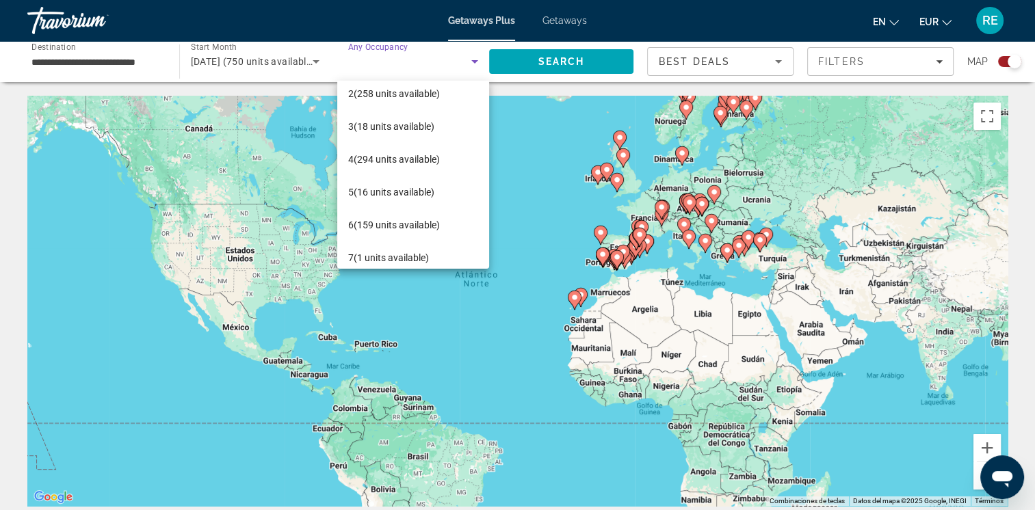
scroll to position [55, 0]
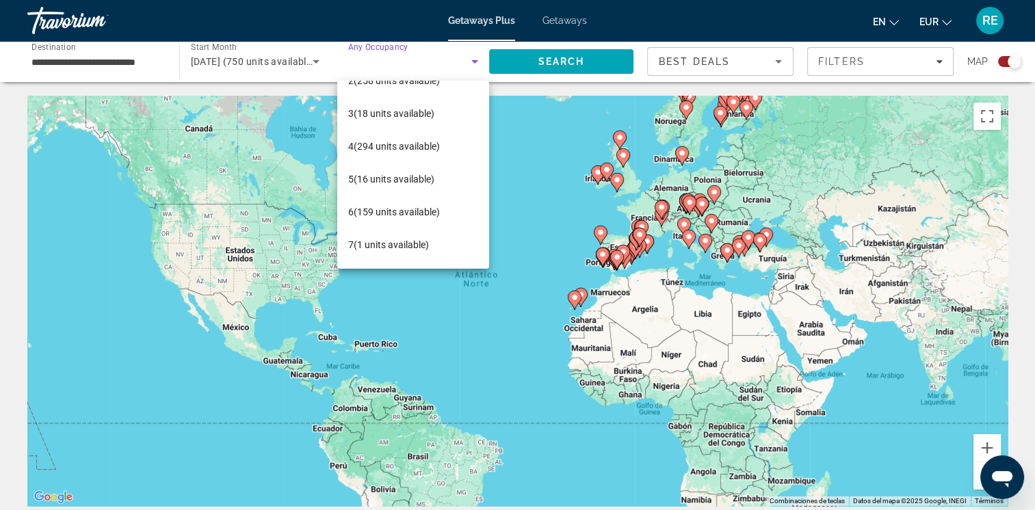
click at [580, 60] on div at bounding box center [517, 255] width 1035 height 510
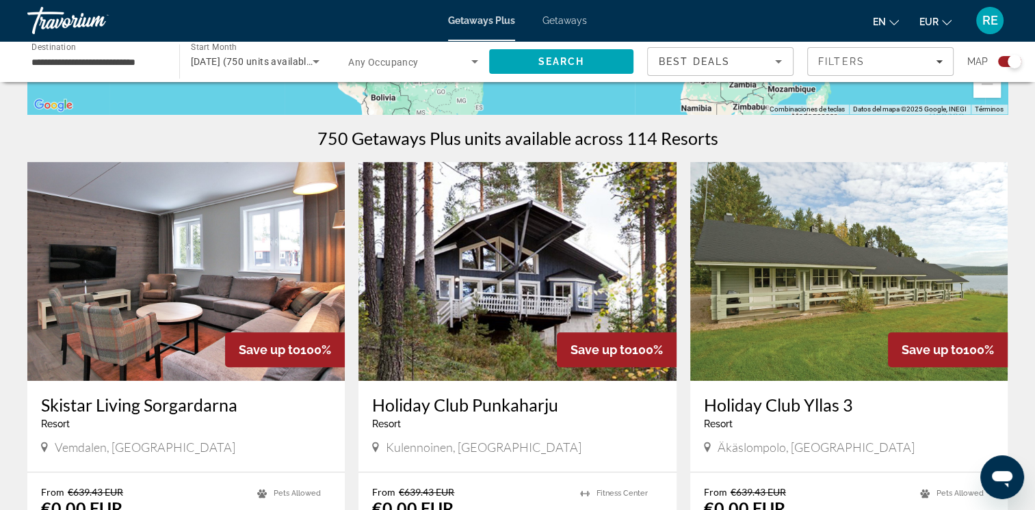
scroll to position [419, 0]
